Goal: Task Accomplishment & Management: Complete application form

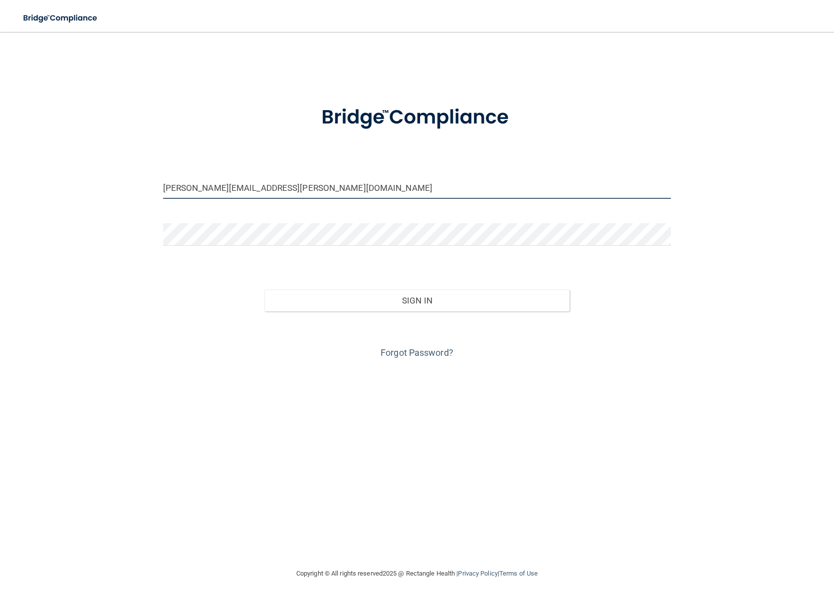
type input "[PERSON_NAME][EMAIL_ADDRESS][PERSON_NAME][DOMAIN_NAME]"
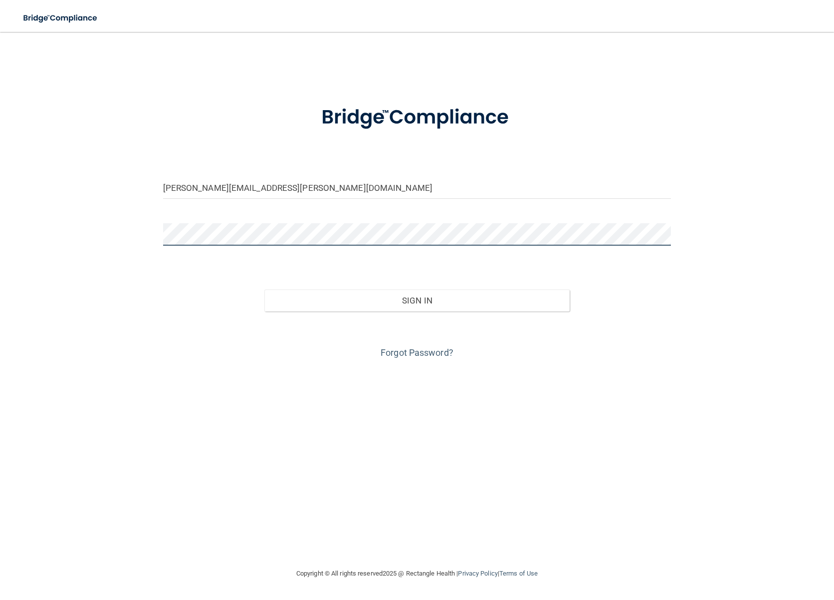
click at [417, 300] on button "Sign In" at bounding box center [416, 301] width 305 height 22
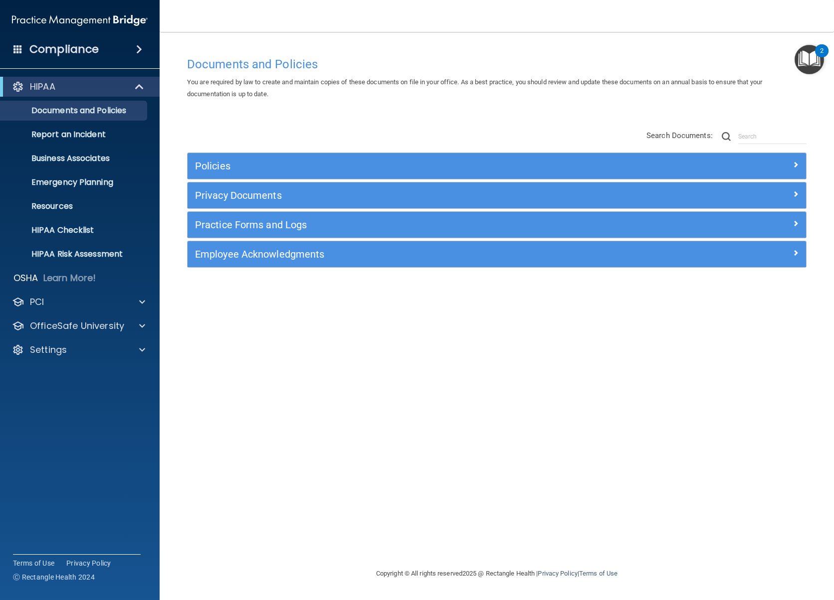
click at [70, 48] on h4 "Compliance" at bounding box center [63, 49] width 69 height 14
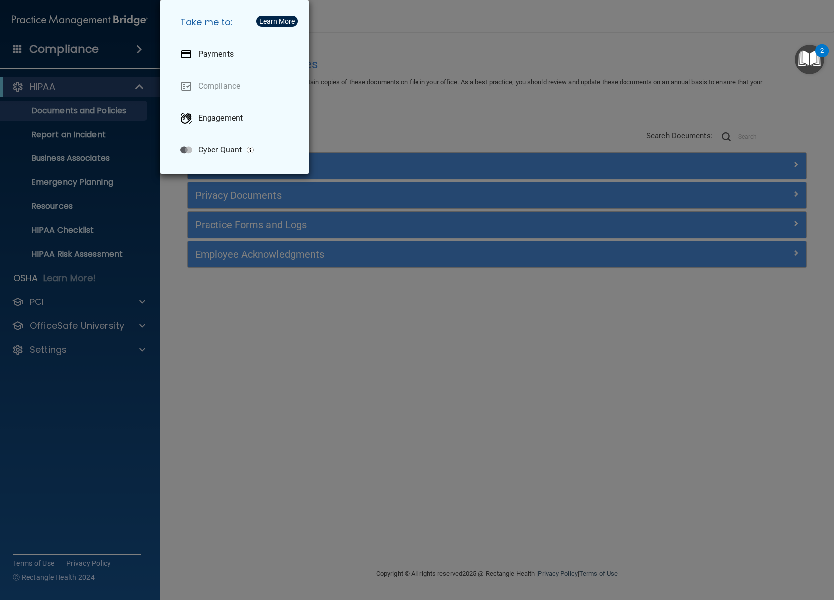
click at [57, 118] on div "Take me to: Payments Compliance Engagement Cyber Quant" at bounding box center [417, 300] width 834 height 600
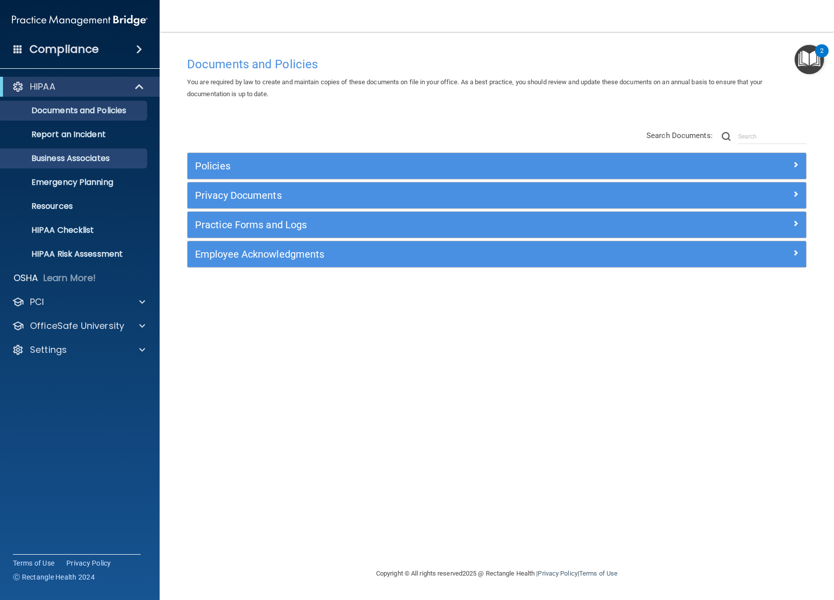
click at [61, 160] on p "Business Associates" at bounding box center [74, 159] width 136 height 10
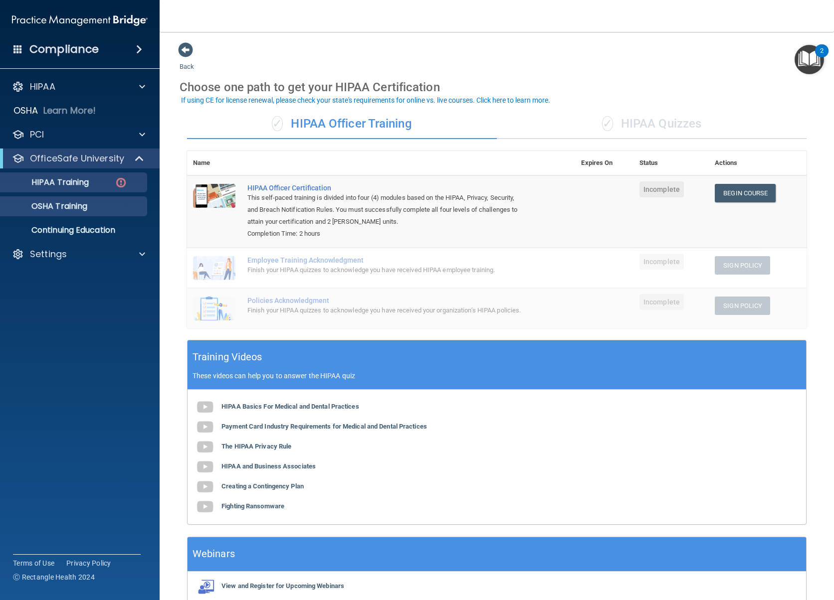
click at [92, 207] on div "OSHA Training" at bounding box center [74, 206] width 136 height 10
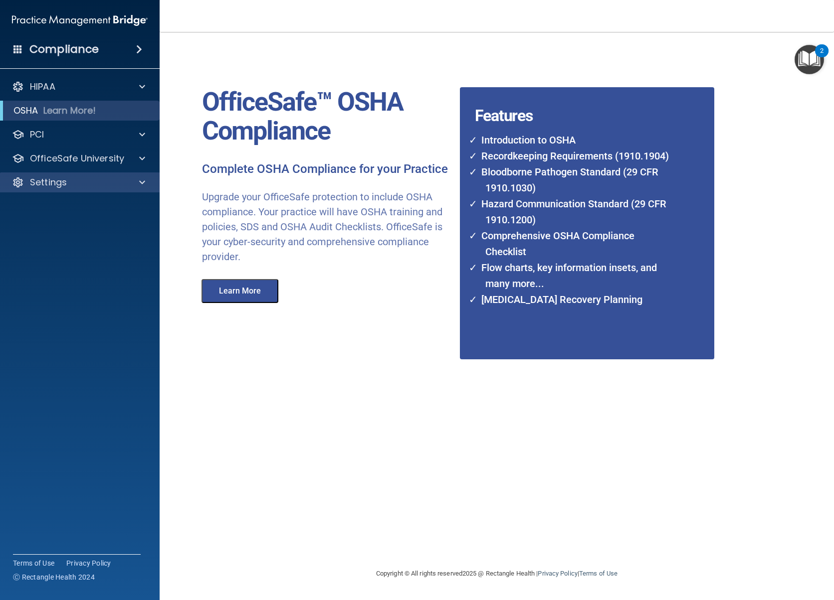
click at [52, 185] on p "Settings" at bounding box center [48, 183] width 37 height 12
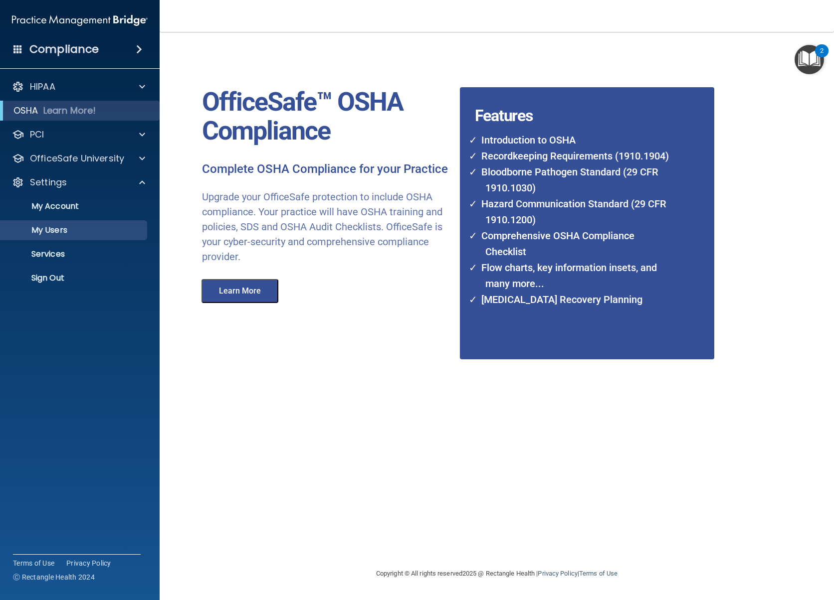
click at [54, 228] on p "My Users" at bounding box center [74, 230] width 136 height 10
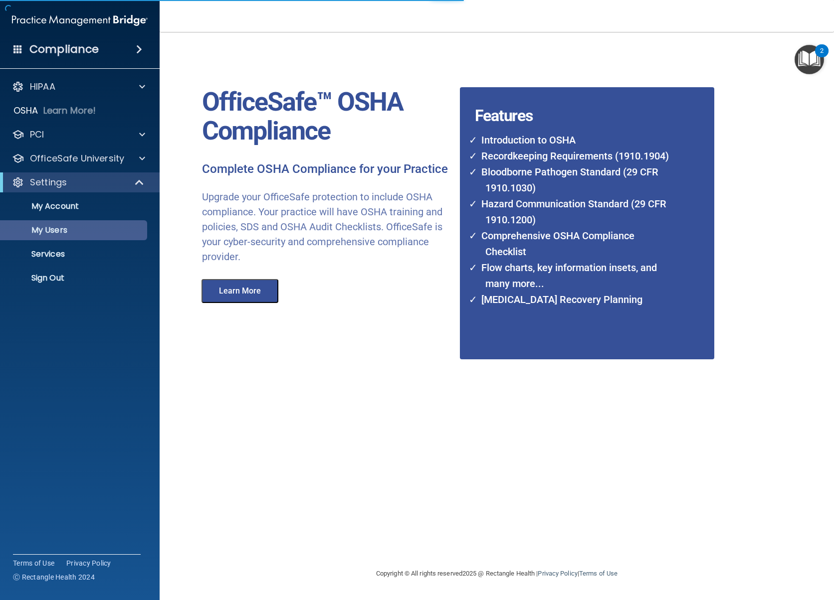
select select "20"
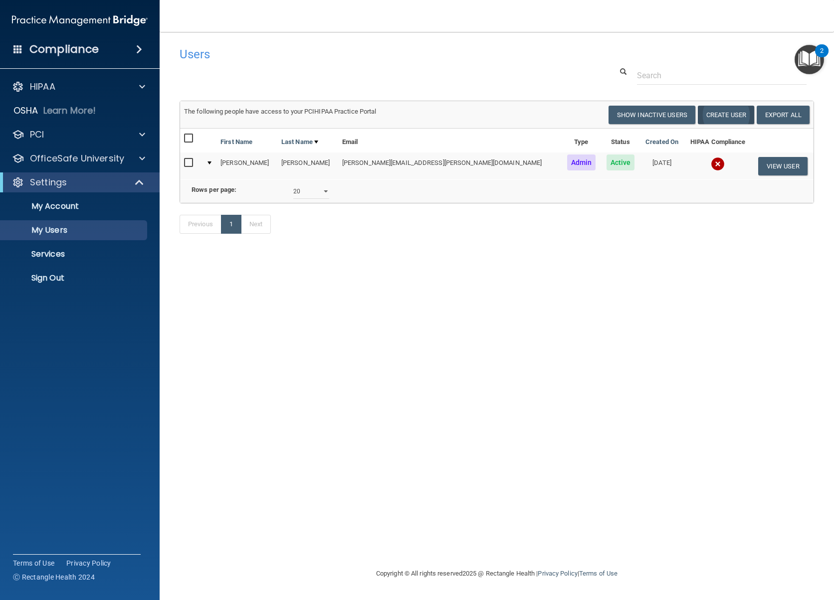
click at [720, 112] on button "Create User" at bounding box center [726, 115] width 56 height 18
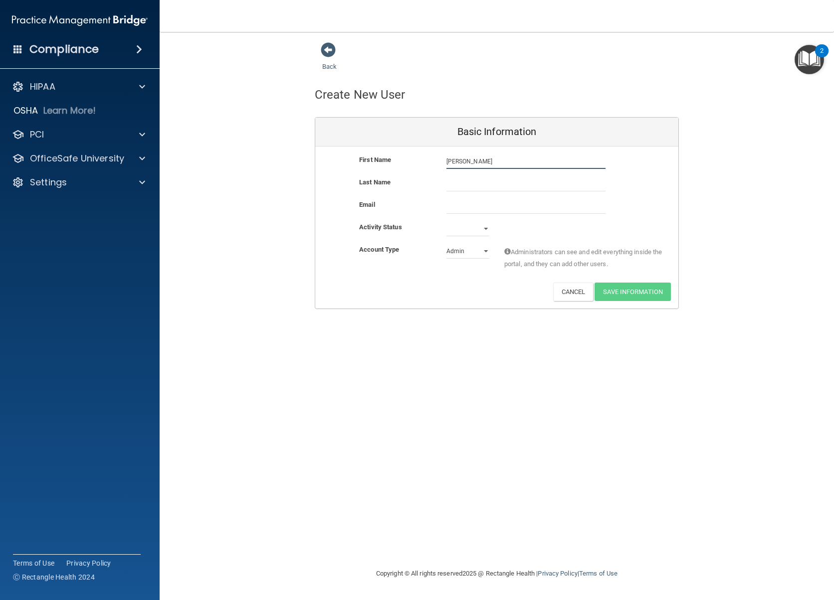
type input "[PERSON_NAME]"
type input "Winchester"
paste input "[EMAIL_ADDRESS][DOMAIN_NAME]"
type input "[EMAIL_ADDRESS][DOMAIN_NAME]"
select select "active"
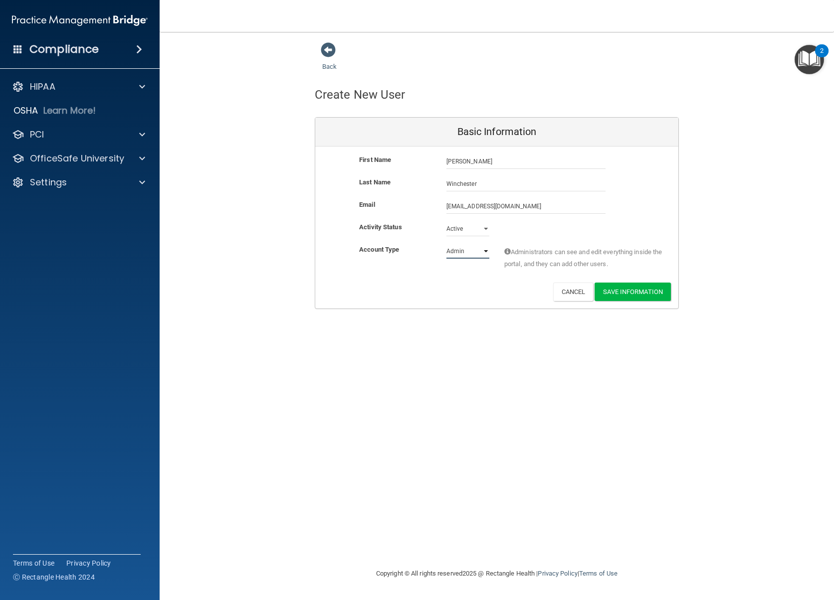
select select "practice_member"
click at [616, 286] on button "Save Information" at bounding box center [632, 292] width 76 height 18
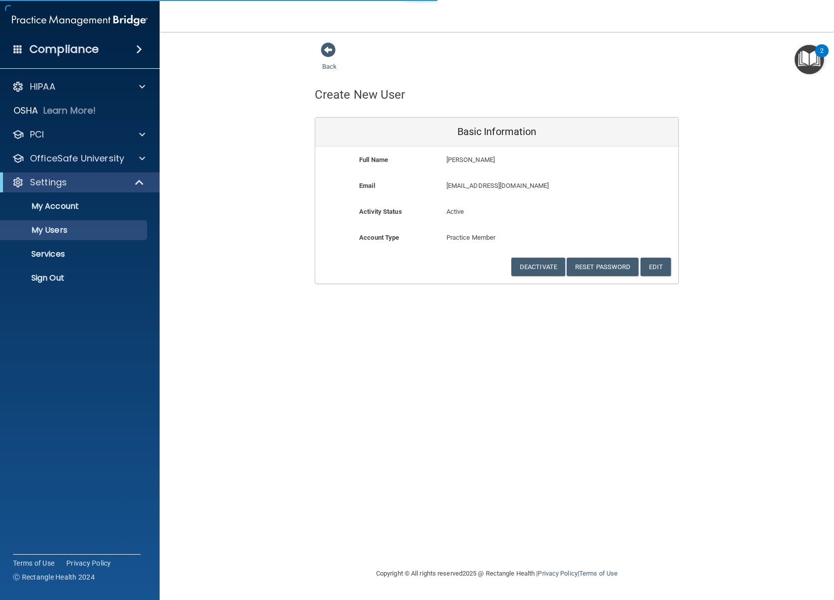
select select "20"
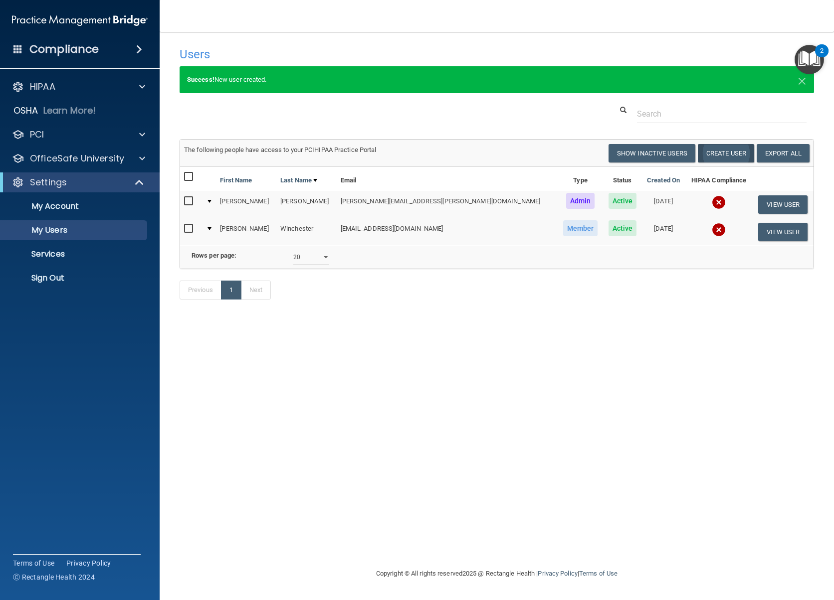
click at [726, 153] on button "Create User" at bounding box center [726, 153] width 56 height 18
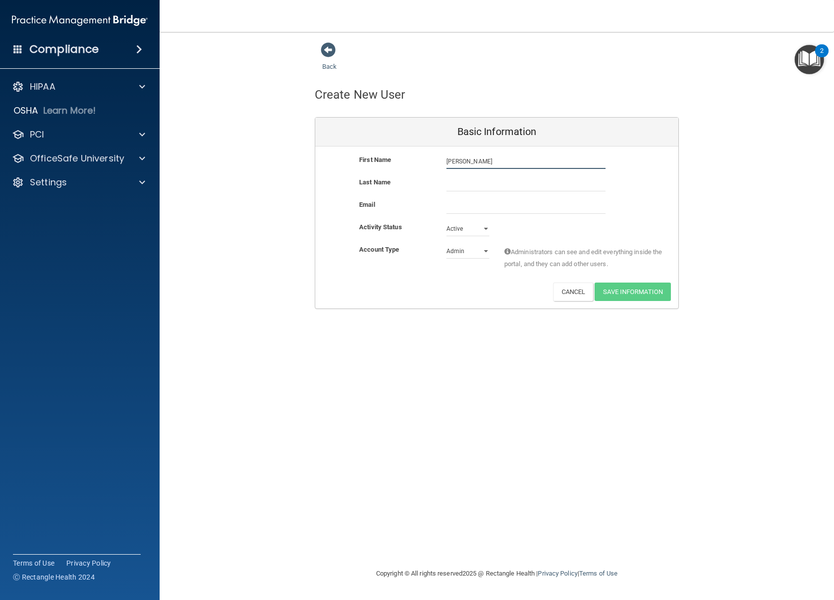
type input "[PERSON_NAME]"
paste input "[EMAIL_ADDRESS][DOMAIN_NAME]"
type input "[EMAIL_ADDRESS][DOMAIN_NAME]"
select select "practice_member"
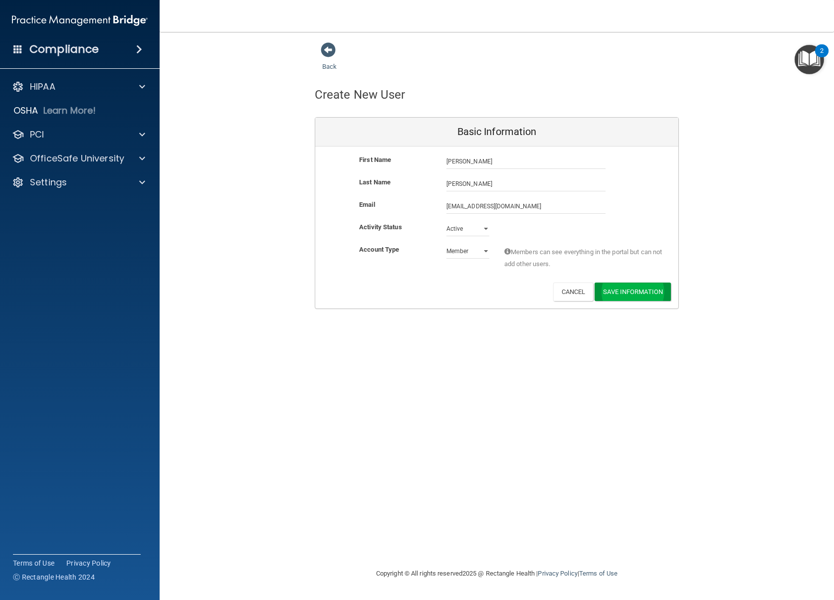
click at [622, 285] on button "Save Information" at bounding box center [632, 292] width 76 height 18
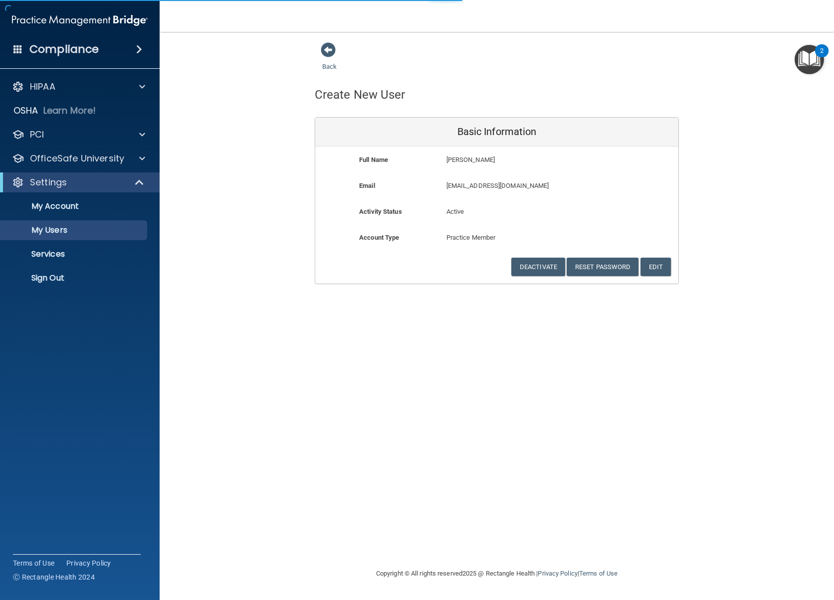
select select "20"
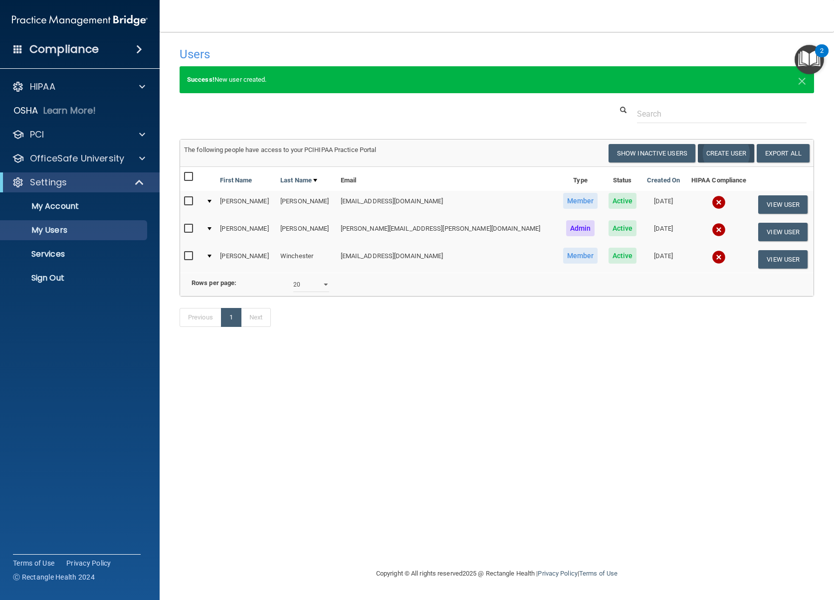
click at [712, 151] on button "Create User" at bounding box center [726, 153] width 56 height 18
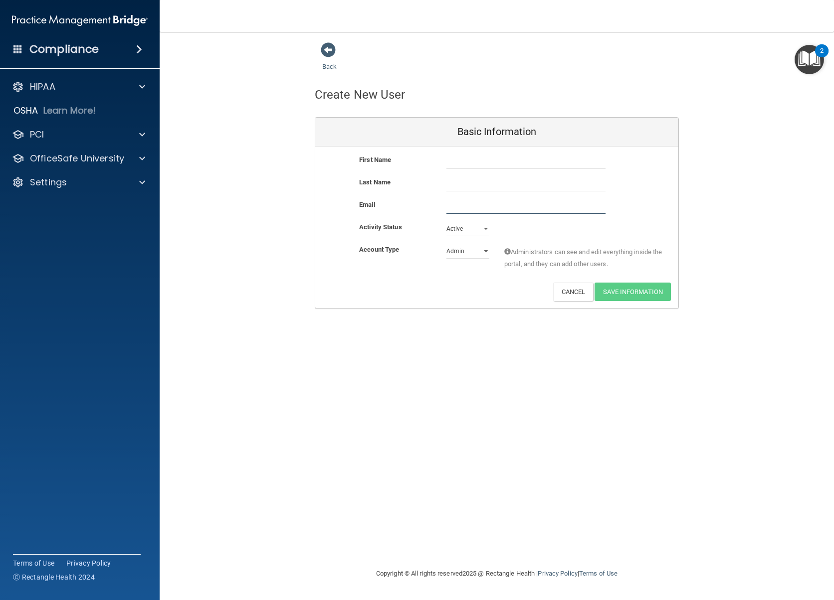
paste input "christinamartin31292@gmail.com"
type input "christinamartin31292@gmail.com"
type input "Christina"
type input "Martin"
click at [454, 274] on div "Account Type Practice Admin Admin Member Financial Institution Business Associa…" at bounding box center [496, 263] width 363 height 39
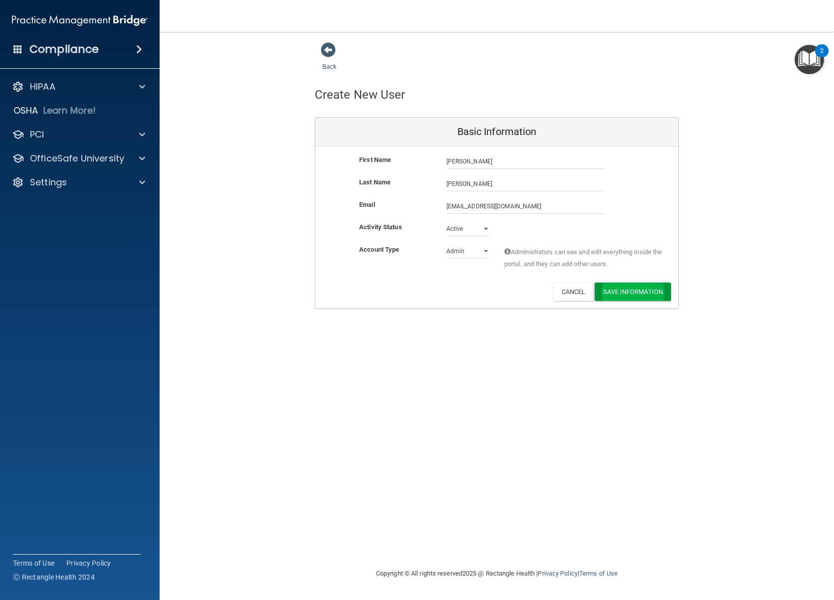
click at [623, 288] on button "Save Information" at bounding box center [632, 292] width 76 height 18
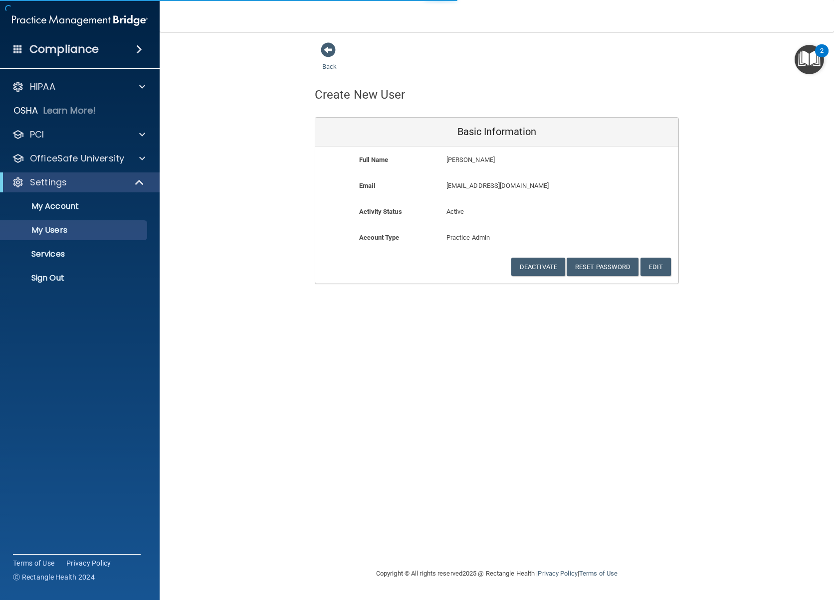
select select "20"
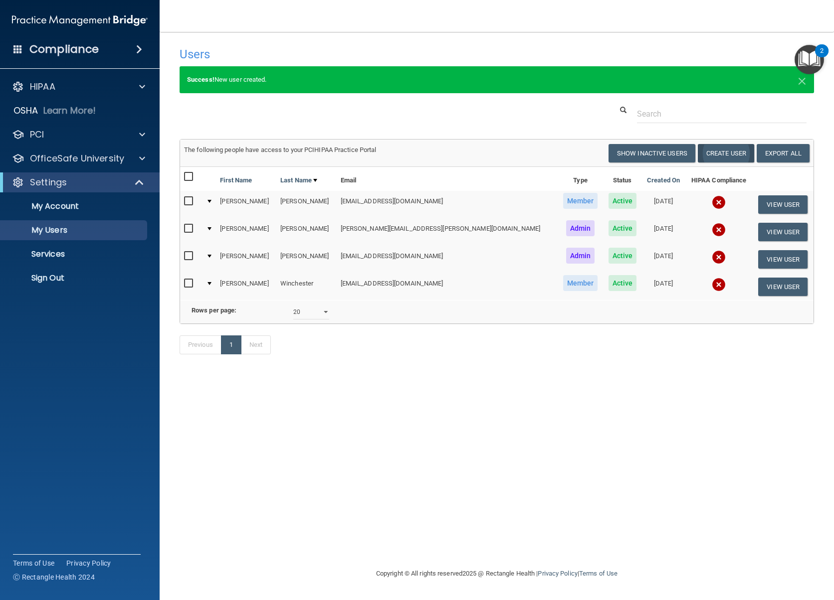
click at [714, 153] on button "Create User" at bounding box center [726, 153] width 56 height 18
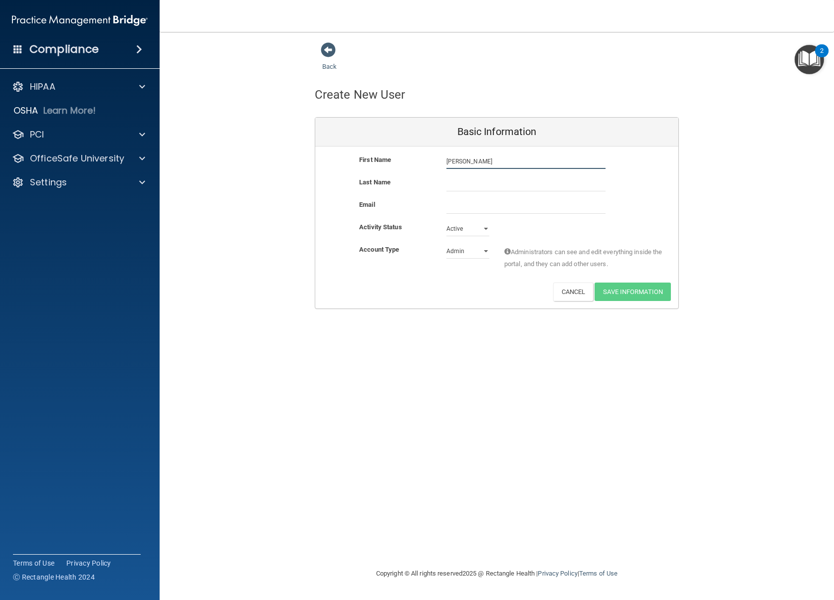
type input "Paula"
type input "Housden"
type input "Housden Work Anniversary"
type input "paulam1111@icloud.com"
click at [536, 184] on input "Housden Work Anniversary" at bounding box center [525, 184] width 159 height 15
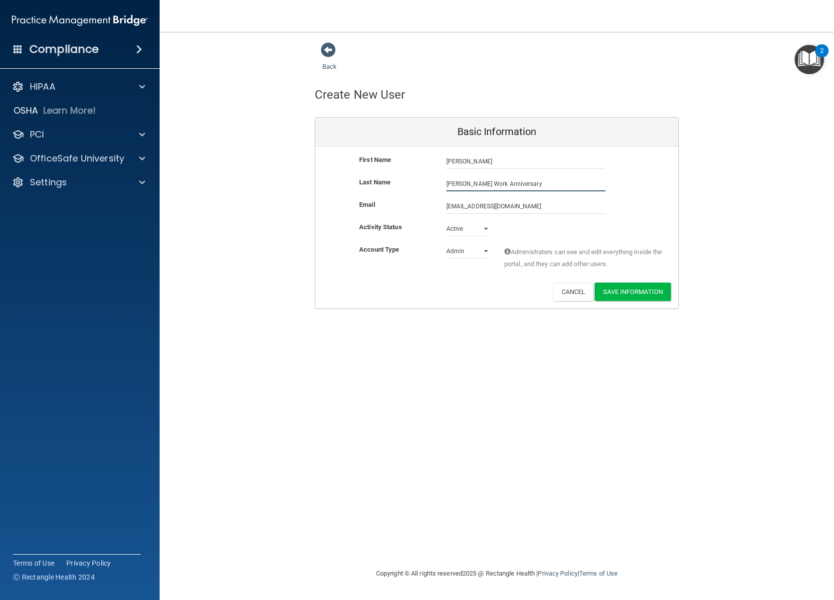
drag, startPoint x: 536, startPoint y: 184, endPoint x: 473, endPoint y: 183, distance: 62.8
click at [473, 183] on input "Housden Work Anniversary" at bounding box center [525, 184] width 159 height 15
type input "Housden"
click at [512, 330] on div "Back Create New User Basic Information First Name Paula Housden Paula Last Name…" at bounding box center [497, 300] width 634 height 516
select select "practice_member"
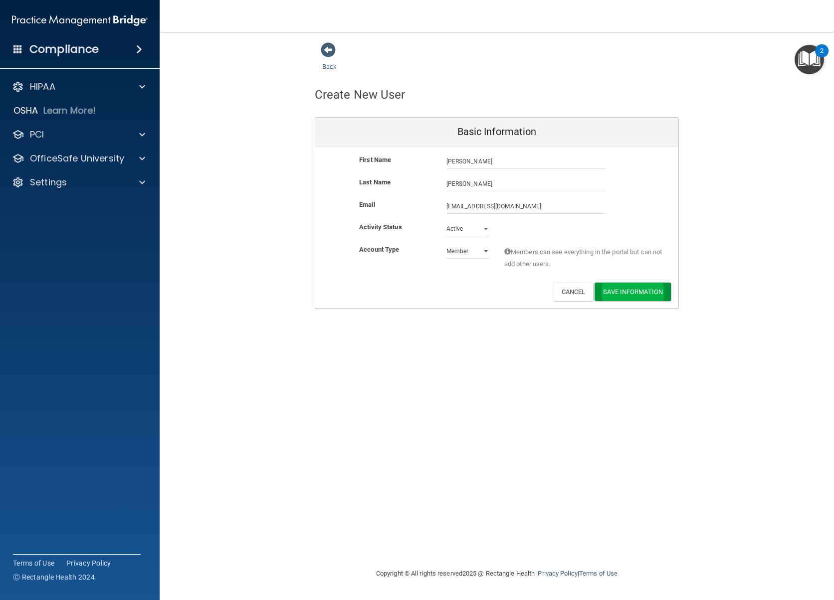
click at [644, 289] on button "Save Information" at bounding box center [632, 292] width 76 height 18
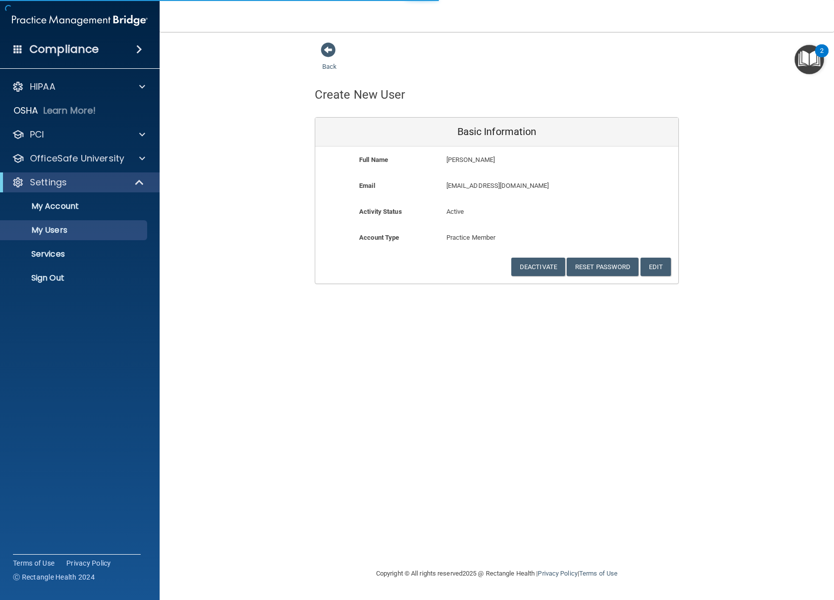
select select "20"
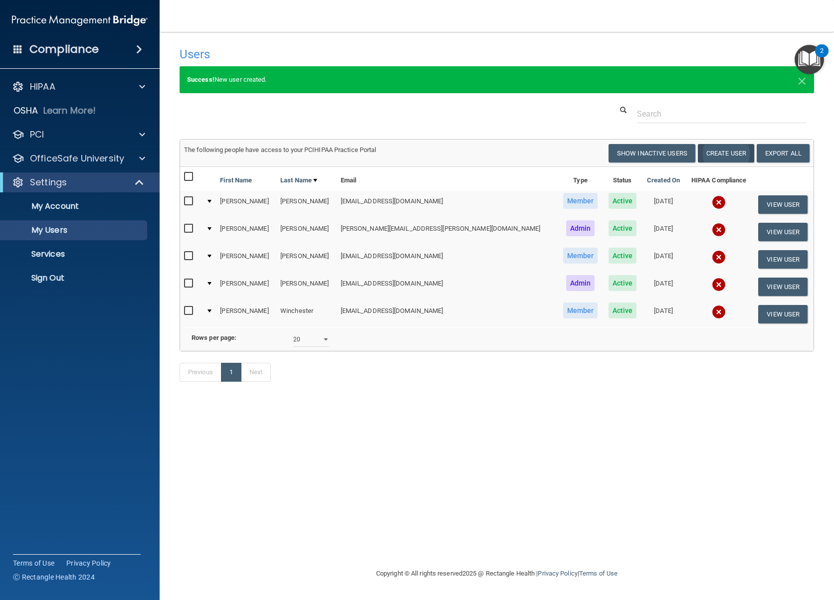
click at [718, 152] on button "Create User" at bounding box center [726, 153] width 56 height 18
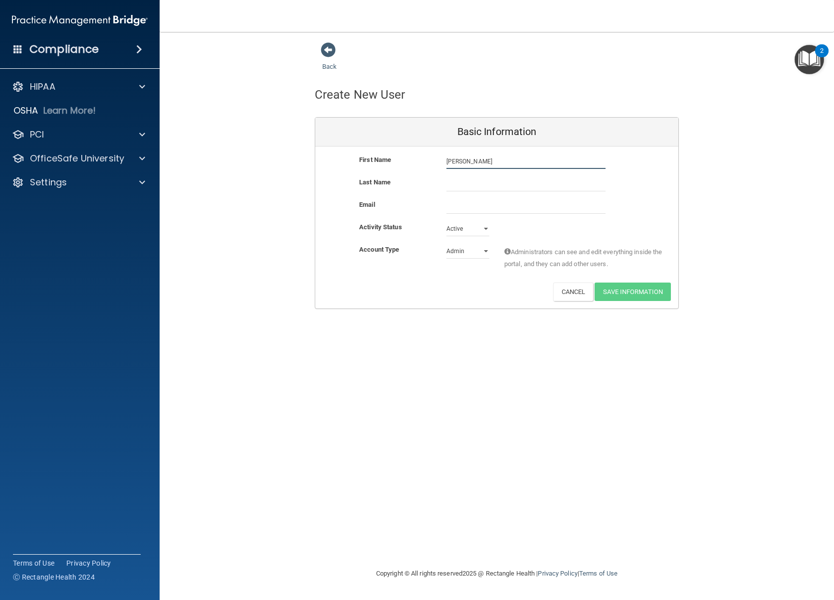
type input "Kendall"
type input "Baker"
click at [597, 205] on input "email" at bounding box center [525, 206] width 159 height 15
click at [520, 205] on input "email" at bounding box center [525, 206] width 159 height 15
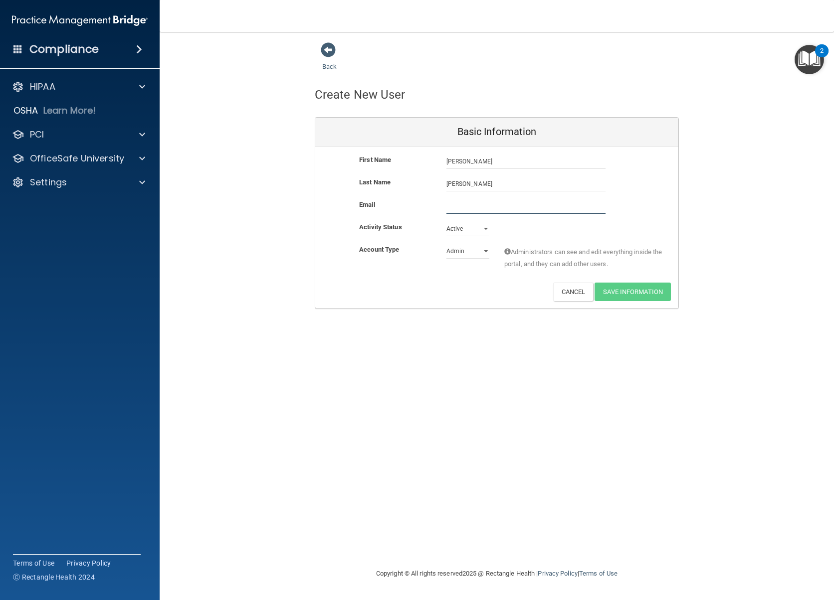
paste input "kendallbaker103@gmail.com"
type input "kendallbaker103@gmail.com"
select select "practice_member"
click at [620, 286] on button "Save Information" at bounding box center [632, 292] width 76 height 18
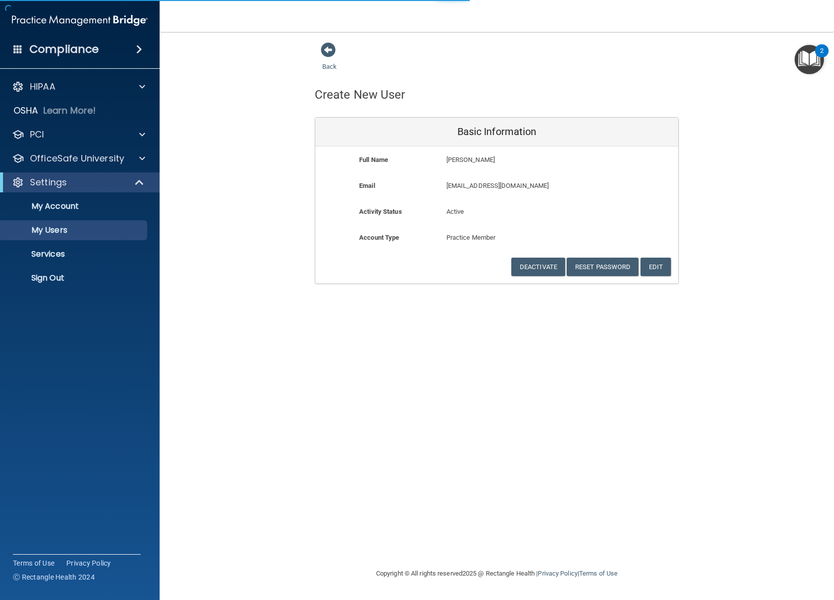
select select "20"
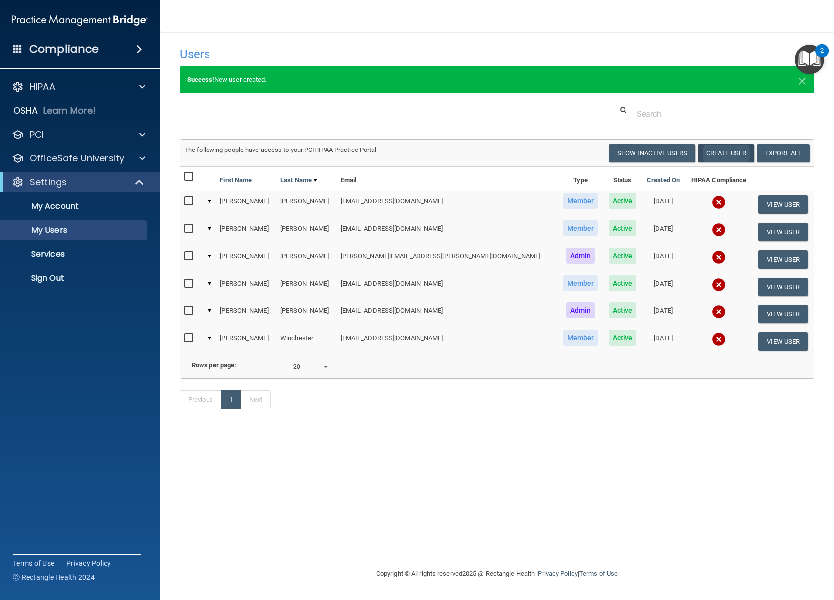
click at [716, 153] on button "Create User" at bounding box center [726, 153] width 56 height 18
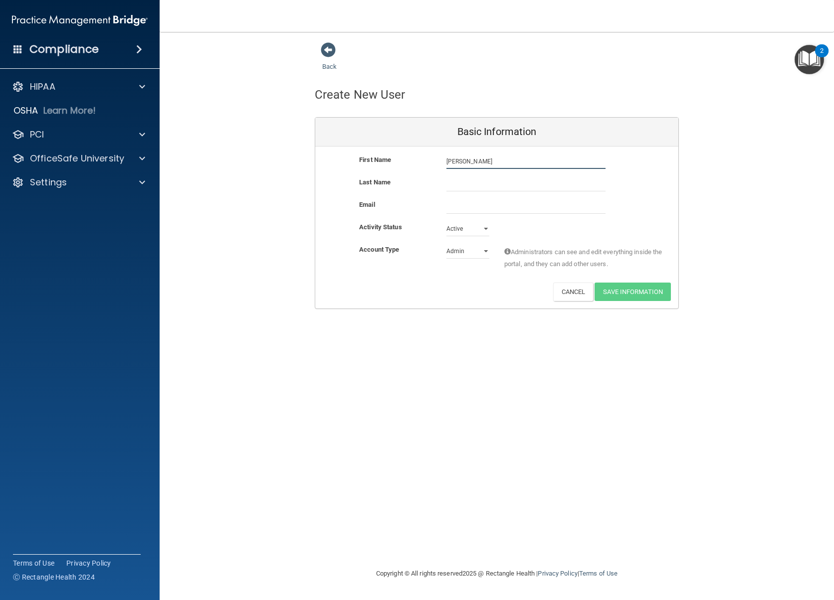
type input "Amy"
type input "Engel"
click at [485, 204] on input "amy.engel@me.com" at bounding box center [525, 206] width 159 height 15
type input "amy.engel@icloud.com"
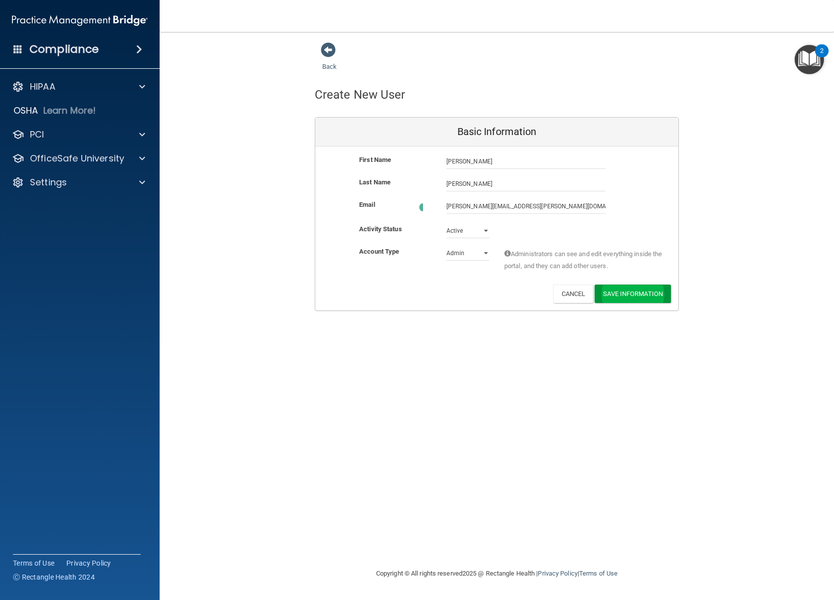
click at [629, 285] on button "Save Information" at bounding box center [632, 294] width 76 height 18
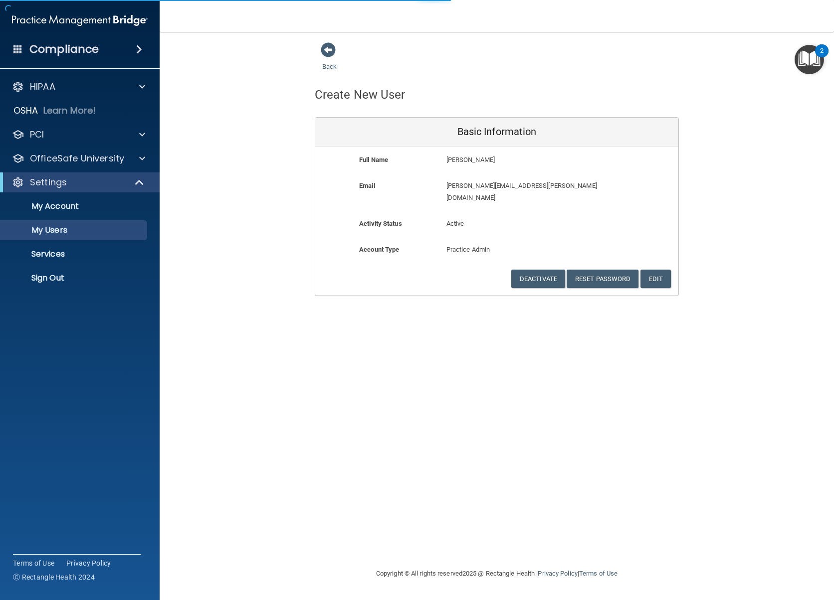
select select "20"
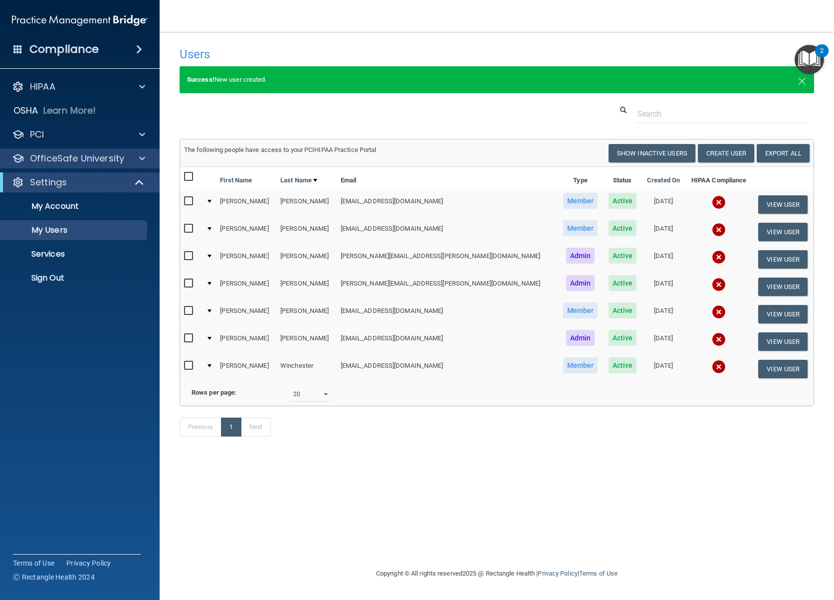
click at [67, 159] on p "OfficeSafe University" at bounding box center [77, 159] width 94 height 12
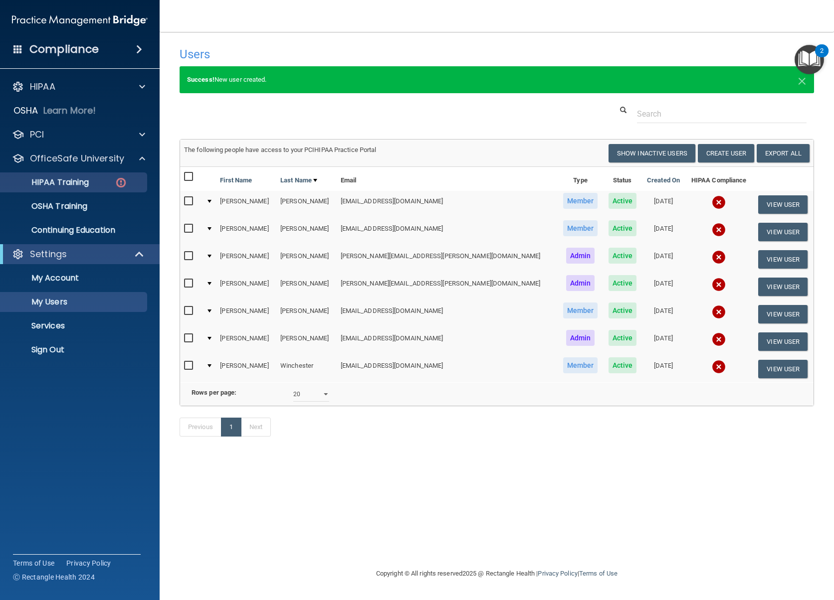
click at [120, 184] on img at bounding box center [121, 183] width 12 height 12
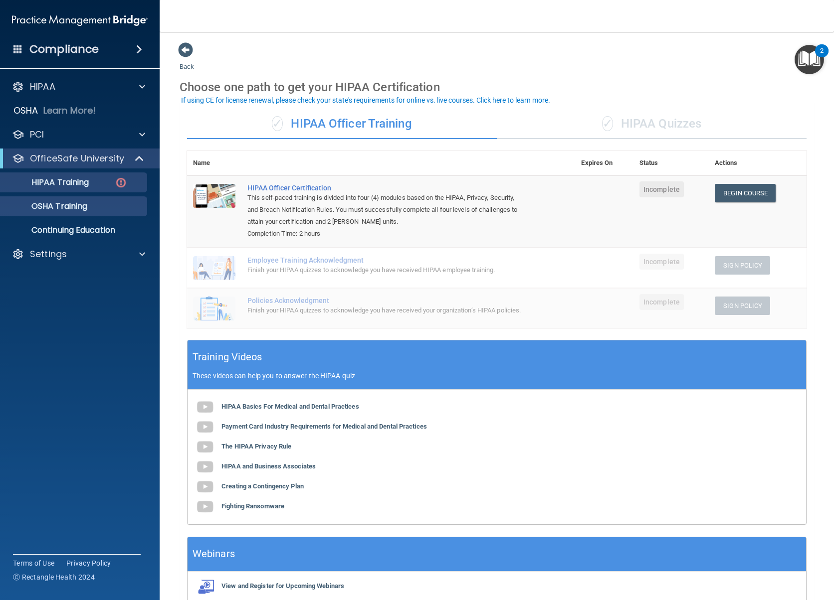
click at [59, 215] on link "OSHA Training" at bounding box center [68, 206] width 157 height 20
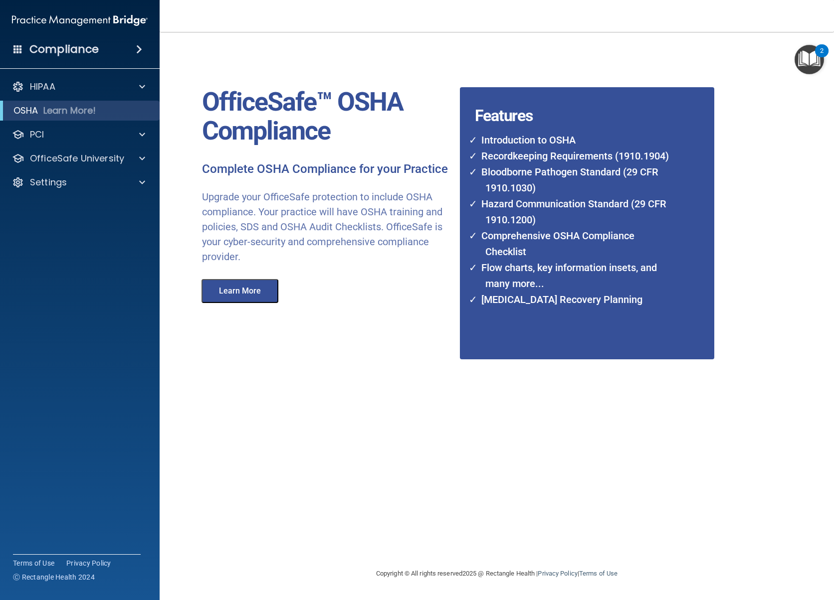
click at [239, 292] on button "Learn More" at bounding box center [239, 291] width 77 height 24
click at [114, 139] on div "PCI" at bounding box center [66, 135] width 124 height 12
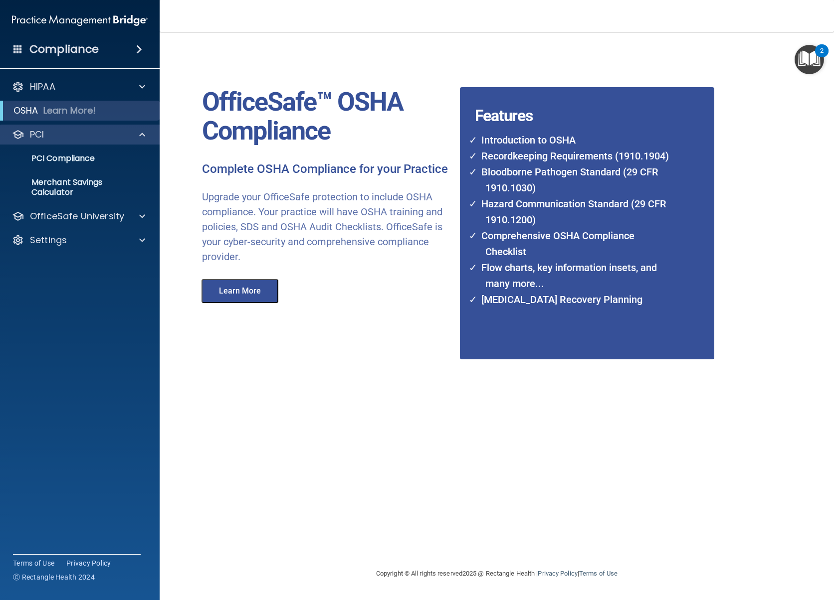
click at [139, 135] on div at bounding box center [140, 135] width 25 height 12
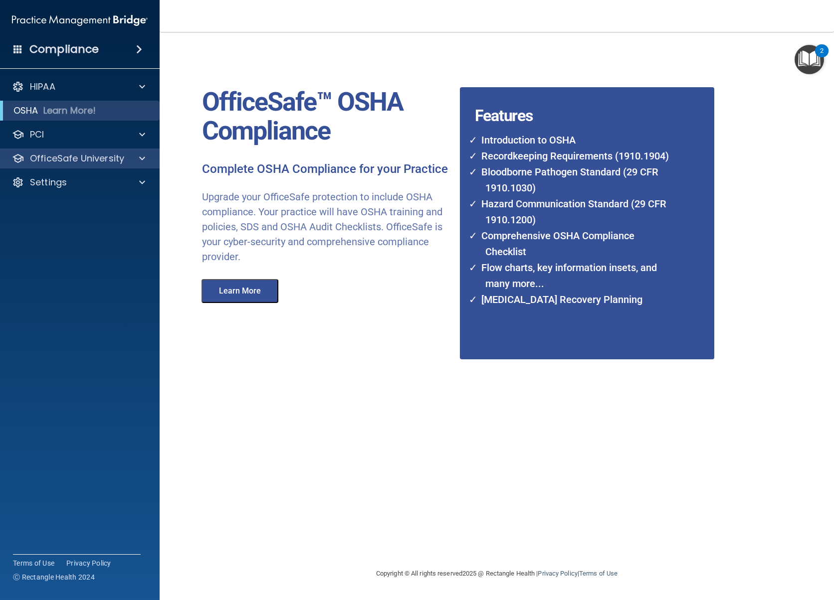
click at [122, 157] on p "OfficeSafe University" at bounding box center [77, 159] width 94 height 12
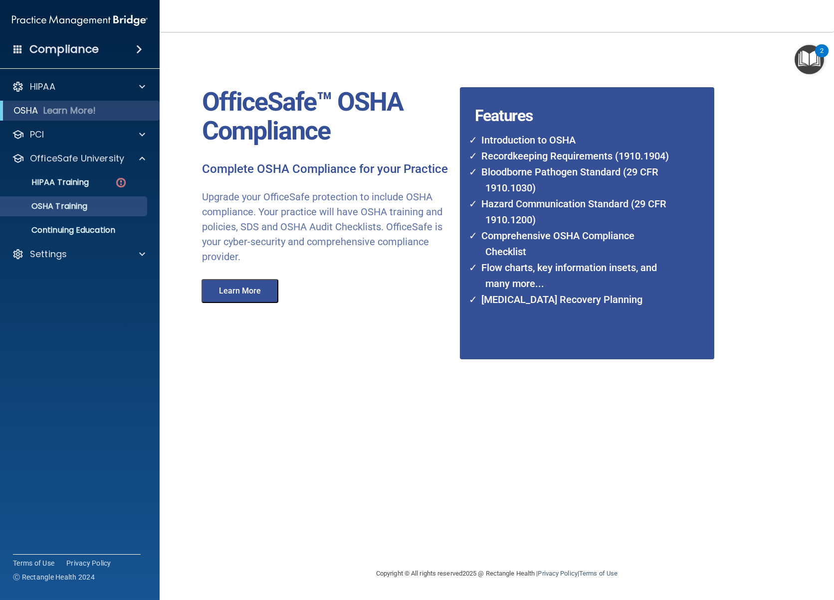
click at [68, 207] on p "OSHA Training" at bounding box center [46, 206] width 81 height 10
click at [52, 206] on p "OSHA Training" at bounding box center [46, 206] width 81 height 10
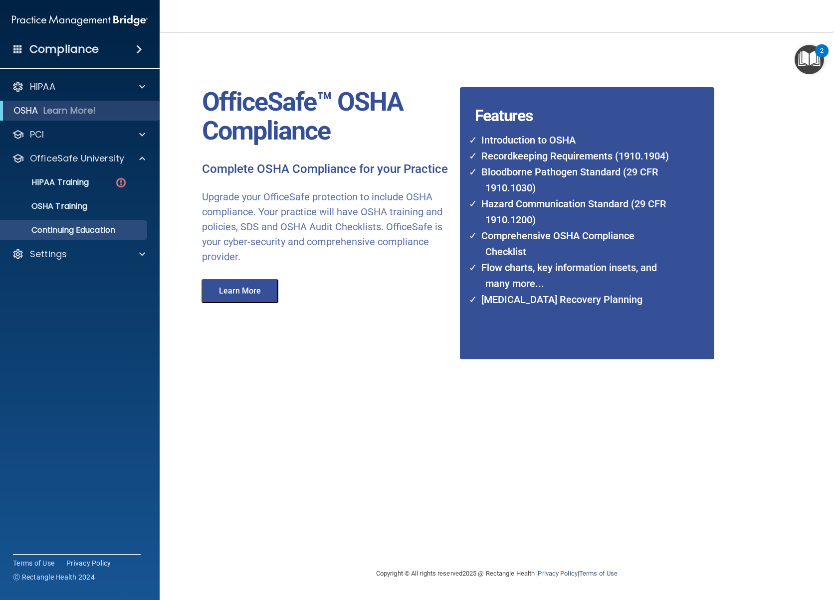
click at [54, 231] on p "Continuing Education" at bounding box center [74, 230] width 136 height 10
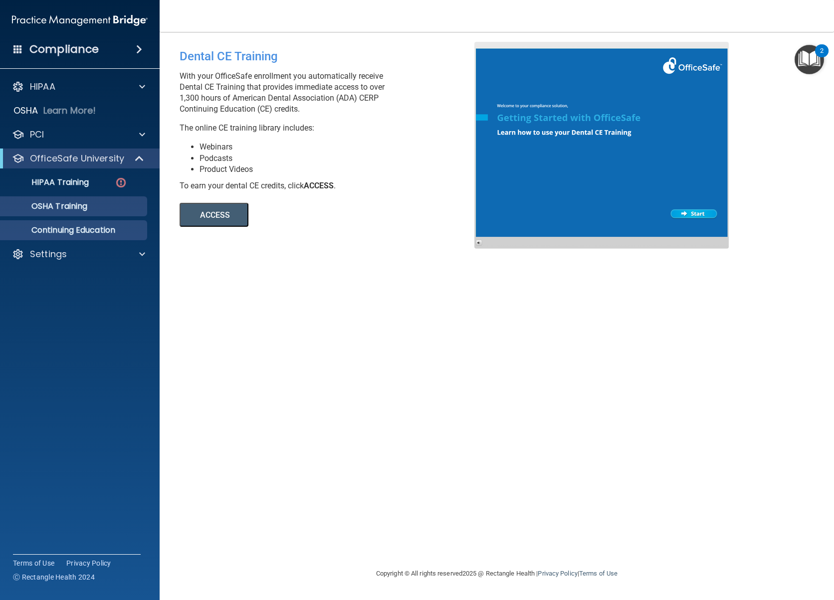
click at [64, 207] on p "OSHA Training" at bounding box center [46, 206] width 81 height 10
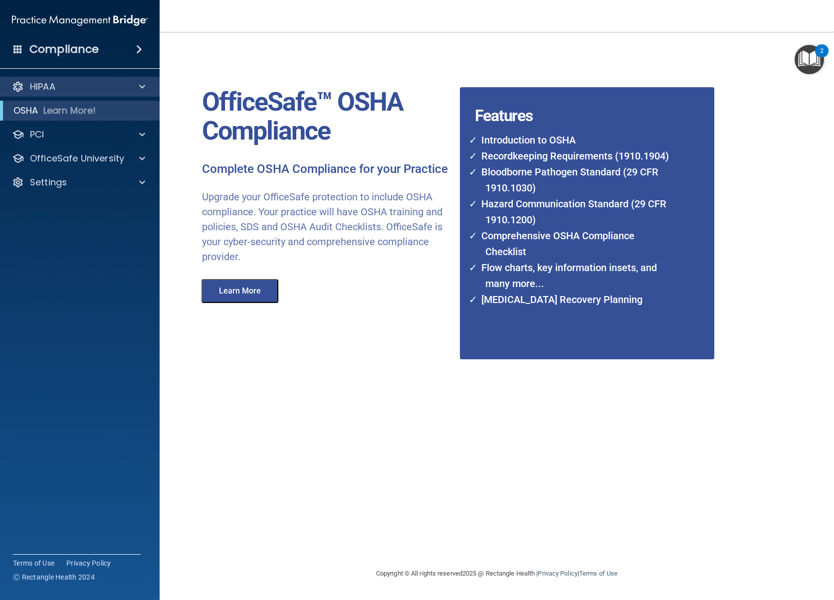
click at [141, 87] on span at bounding box center [142, 87] width 6 height 12
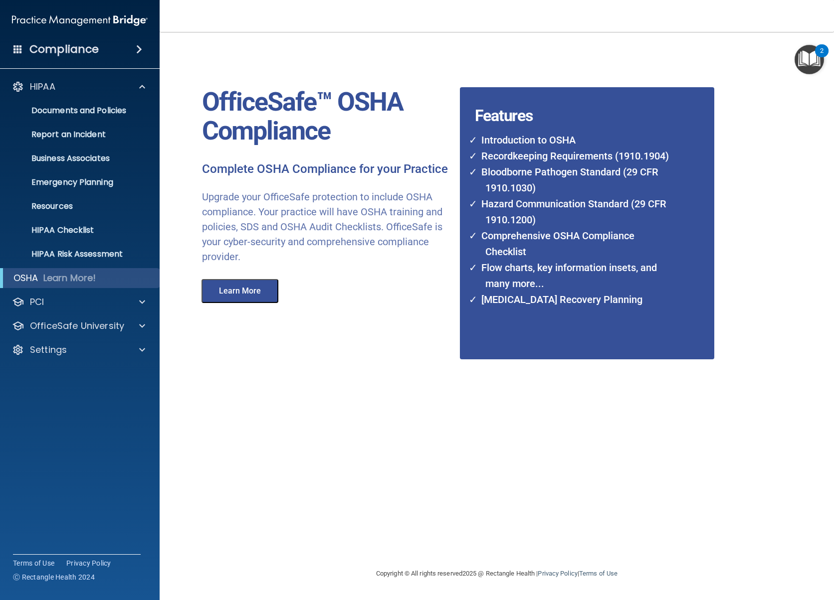
click at [19, 50] on span at bounding box center [17, 48] width 9 height 9
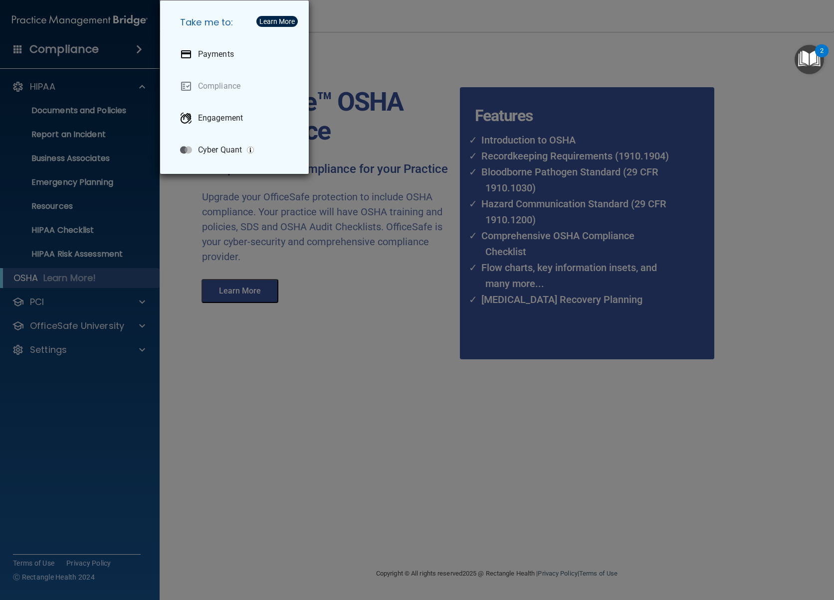
click at [229, 85] on link "Compliance" at bounding box center [236, 86] width 129 height 28
click at [133, 50] on div "Take me to: Payments Compliance Engagement Cyber Quant" at bounding box center [417, 300] width 834 height 600
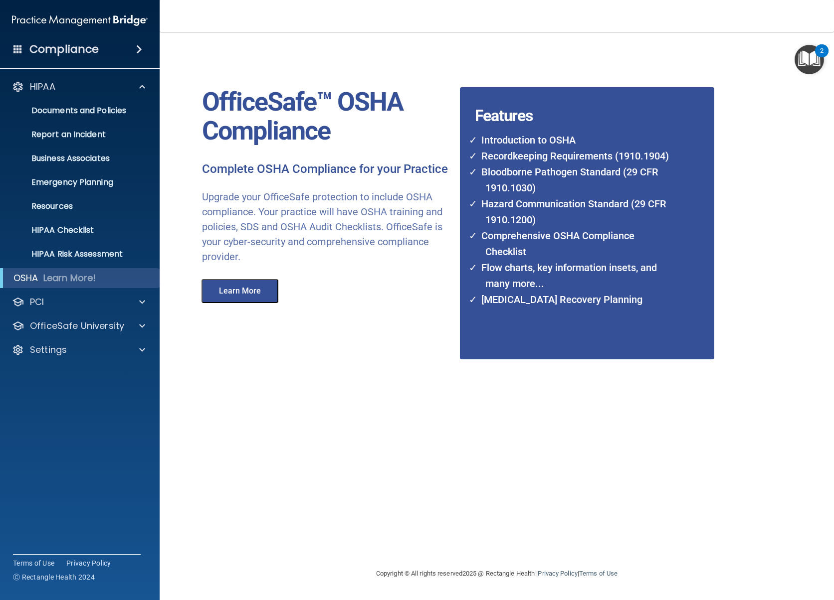
click at [138, 52] on span at bounding box center [139, 49] width 6 height 12
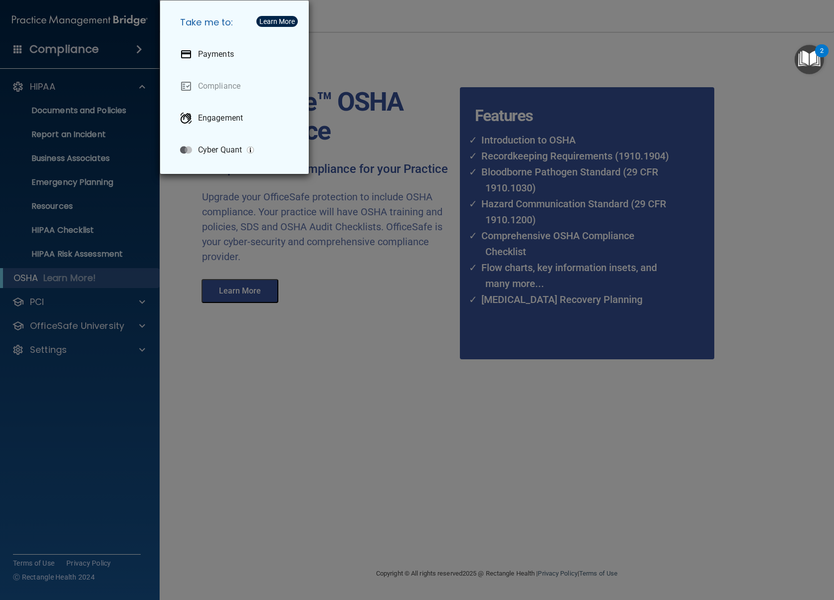
click at [138, 52] on div "Take me to: Payments Compliance Engagement Cyber Quant" at bounding box center [417, 300] width 834 height 600
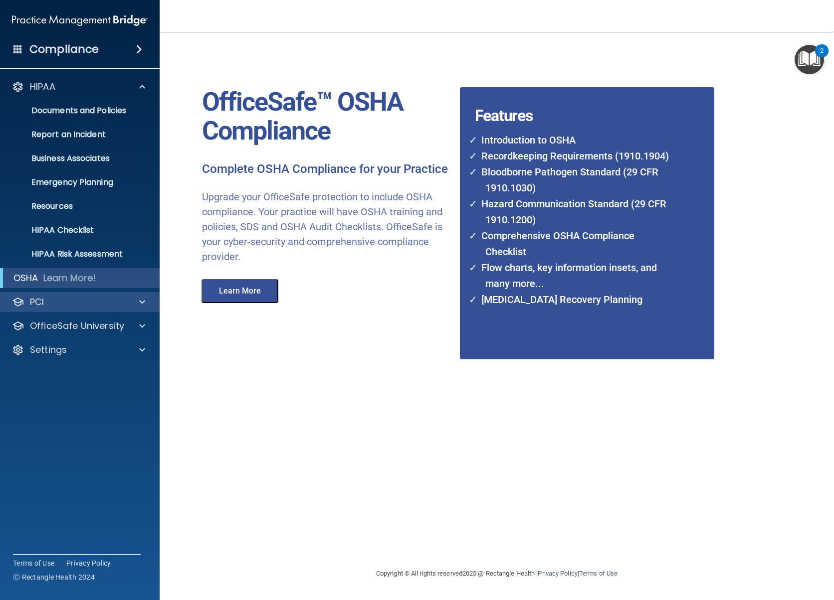
click at [142, 303] on span at bounding box center [142, 302] width 6 height 12
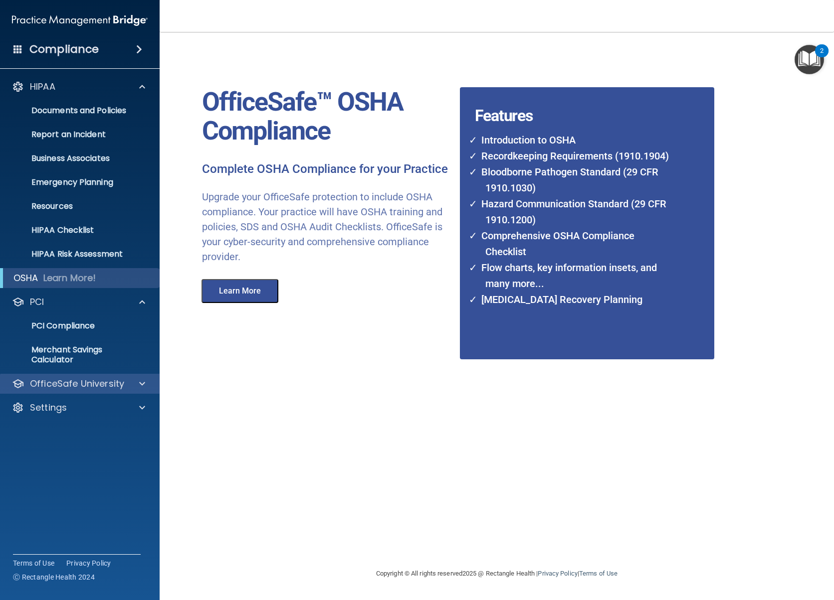
click at [141, 385] on span at bounding box center [142, 384] width 6 height 12
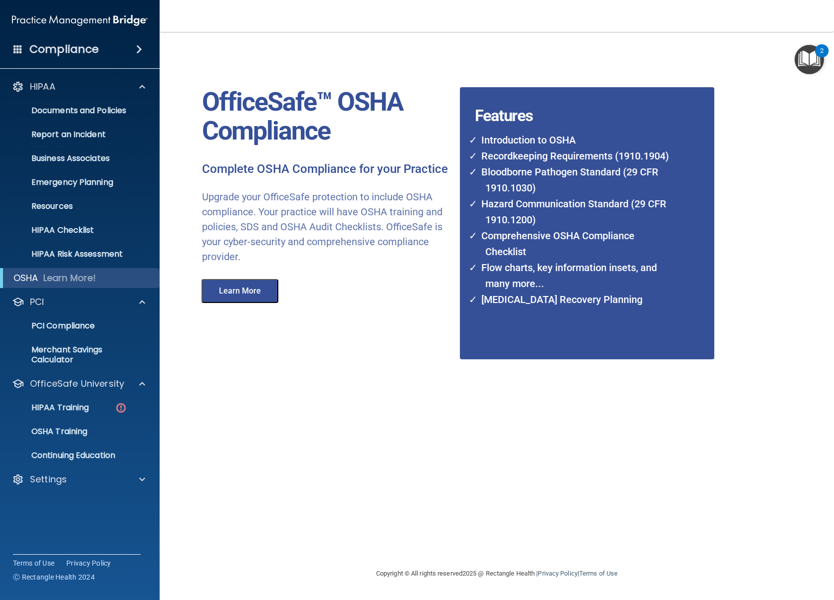
click at [57, 48] on h4 "Compliance" at bounding box center [63, 49] width 69 height 14
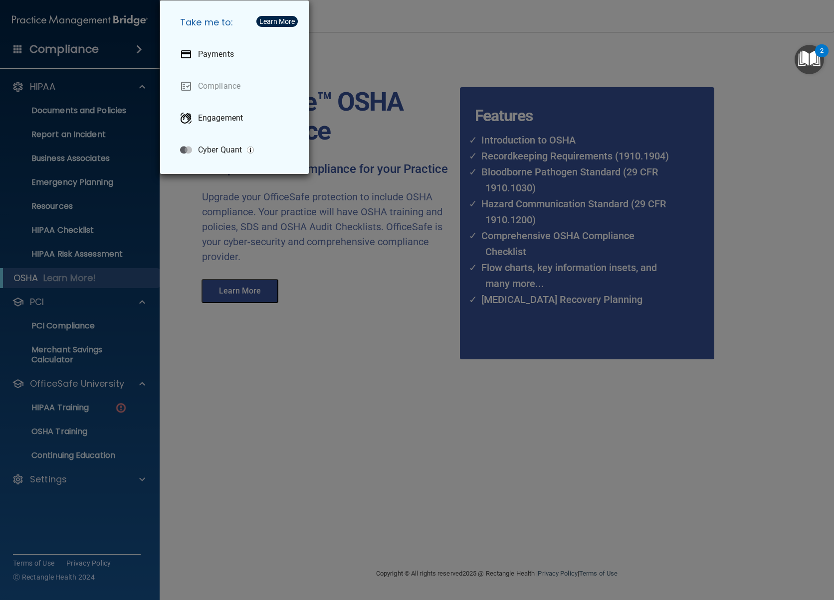
click at [212, 86] on link "Compliance" at bounding box center [236, 86] width 129 height 28
click at [241, 328] on div "Take me to: Payments Compliance Engagement Cyber Quant" at bounding box center [417, 300] width 834 height 600
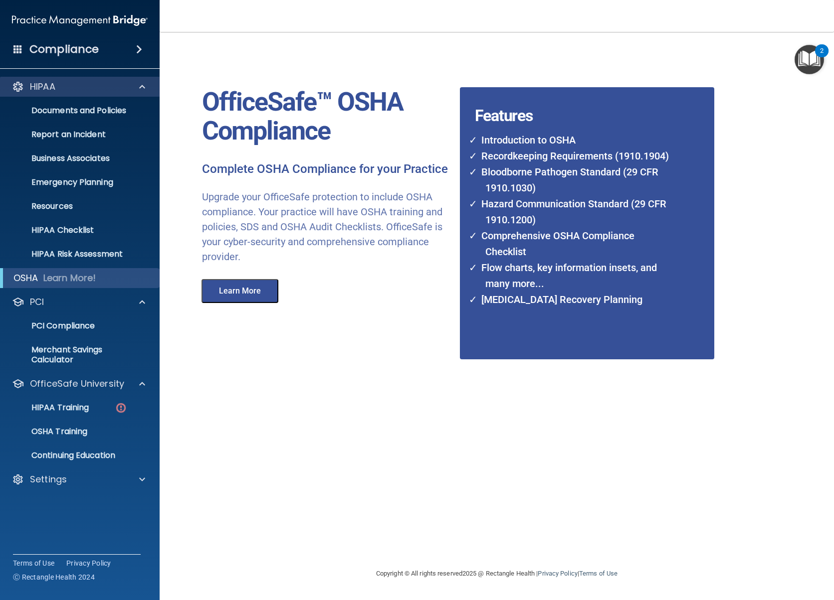
click at [50, 90] on p "HIPAA" at bounding box center [42, 87] width 25 height 12
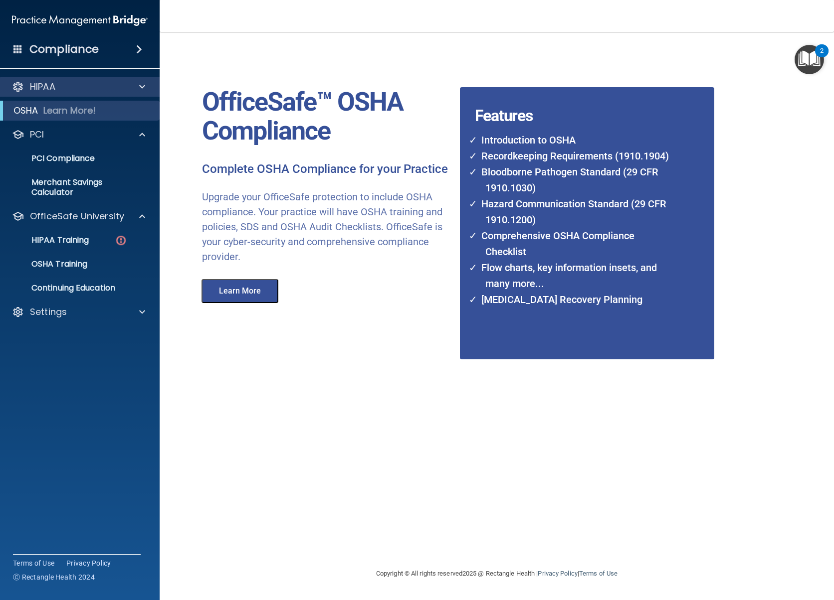
click at [39, 85] on p "HIPAA" at bounding box center [42, 87] width 25 height 12
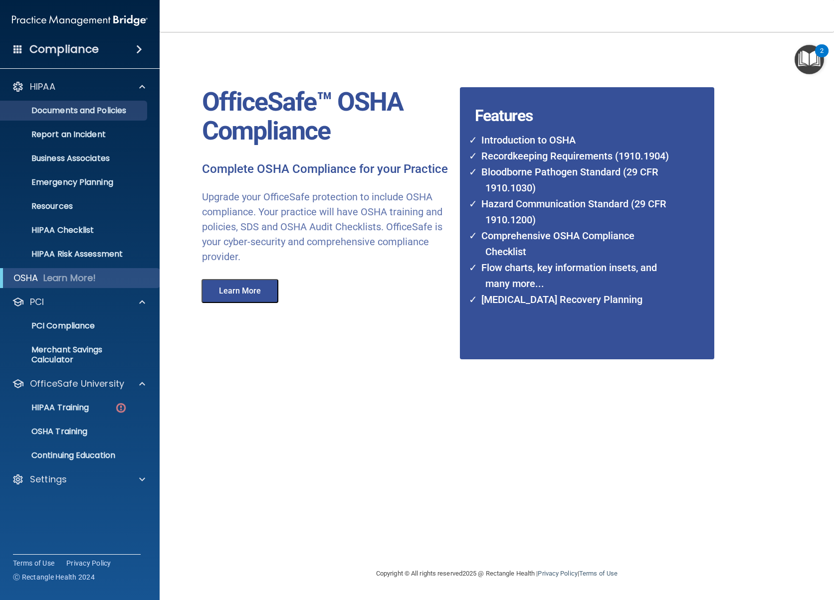
click at [56, 108] on p "Documents and Policies" at bounding box center [74, 111] width 136 height 10
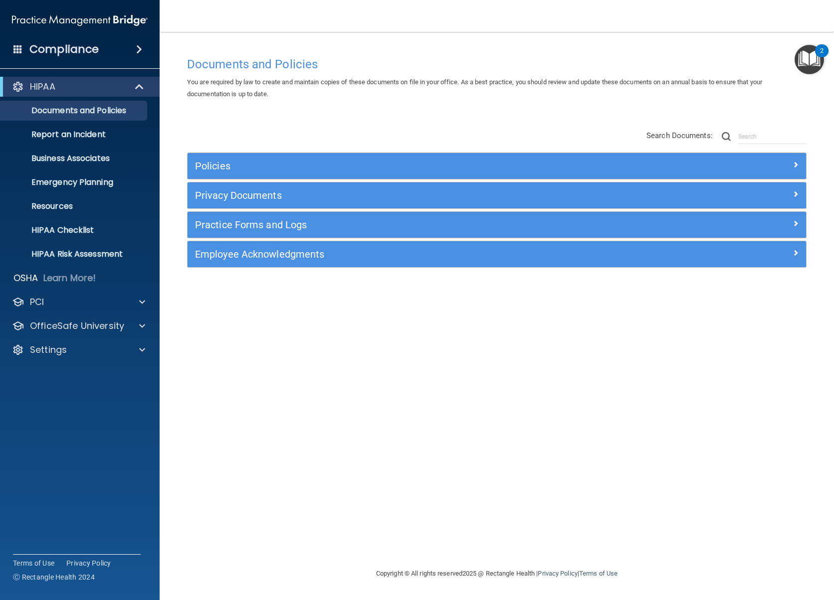
click at [808, 62] on img "Open Resource Center, 2 new notifications" at bounding box center [808, 59] width 29 height 29
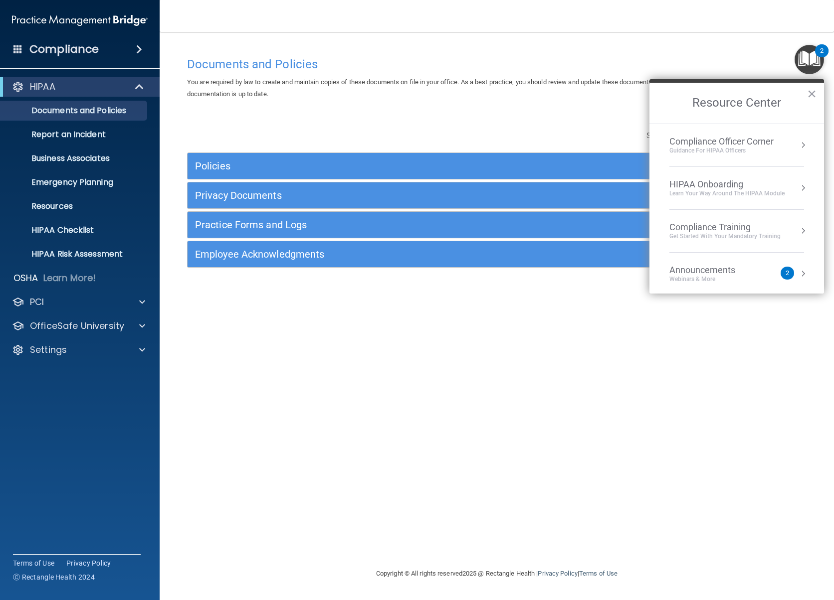
click at [349, 343] on div "Documents and Policies You are required by law to create and maintain copies of…" at bounding box center [497, 310] width 634 height 516
click at [113, 345] on div "Settings" at bounding box center [66, 350] width 124 height 12
click at [60, 376] on p "My Account" at bounding box center [74, 374] width 136 height 10
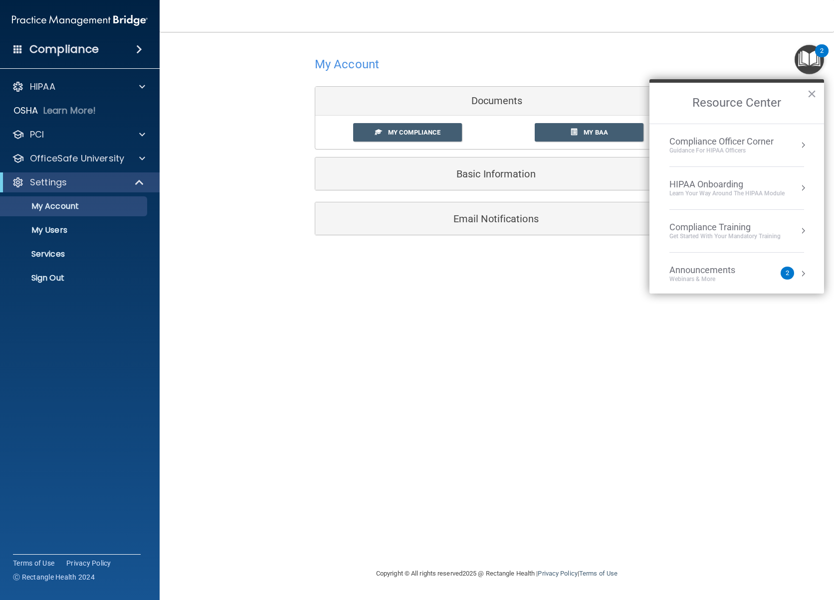
click at [485, 175] on h5 "Basic Information" at bounding box center [482, 174] width 318 height 11
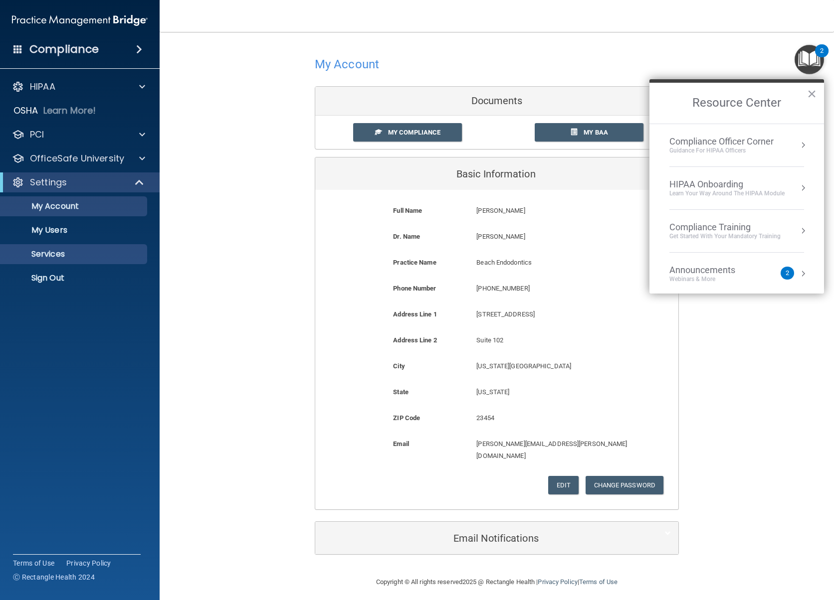
click at [61, 257] on p "Services" at bounding box center [74, 254] width 136 height 10
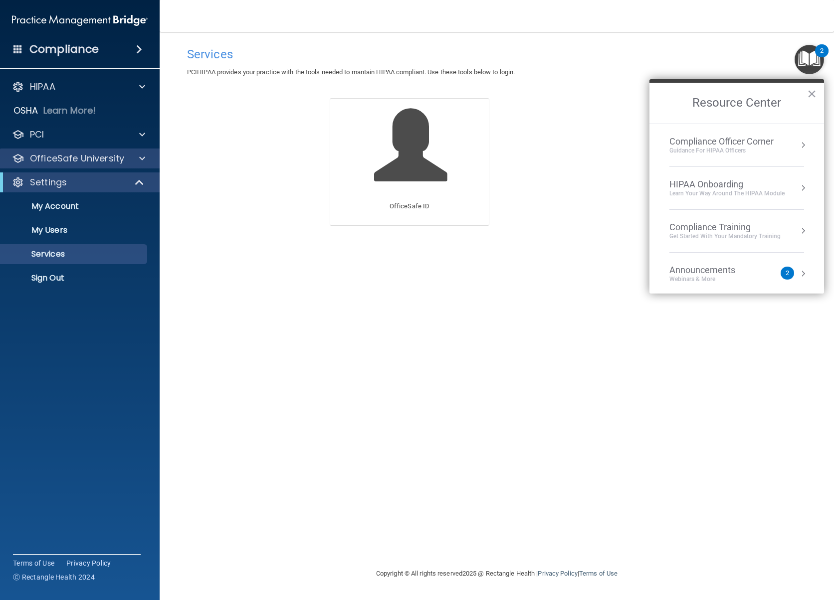
click at [55, 158] on p "OfficeSafe University" at bounding box center [77, 159] width 94 height 12
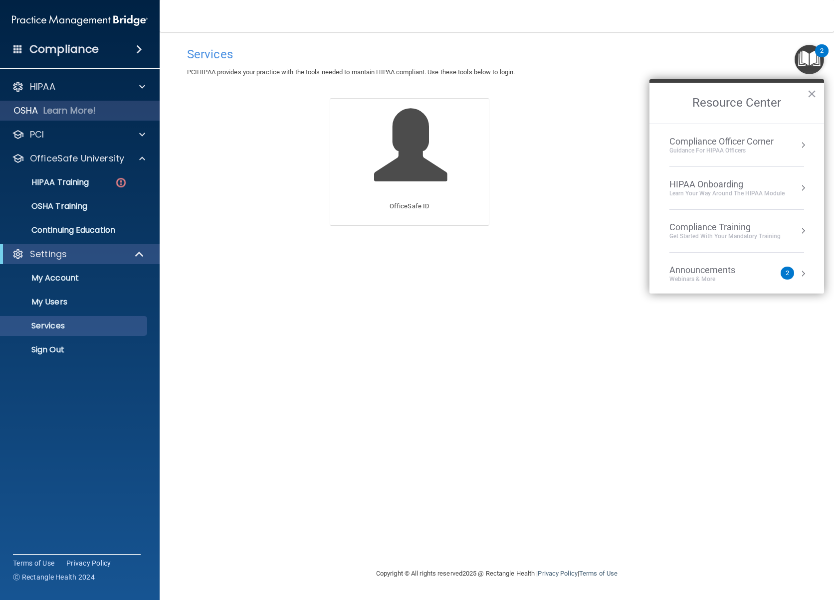
click at [51, 109] on p "Learn More!" at bounding box center [69, 111] width 53 height 12
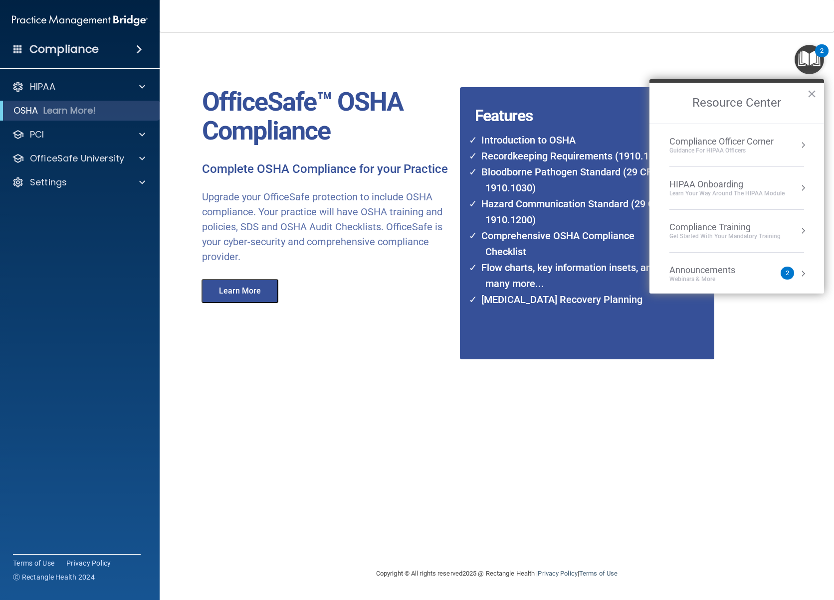
click at [600, 384] on div "OfficeSafe™ OSHA Compliance Complete OSHA Compliance for your Practice Upgrade …" at bounding box center [474, 300] width 575 height 516
click at [534, 89] on h4 "Features" at bounding box center [574, 97] width 228 height 20
click at [347, 416] on div "OfficeSafe™ OSHA Compliance Complete OSHA Compliance for your Practice Upgrade …" at bounding box center [474, 300] width 575 height 516
click at [812, 58] on img "Open Resource Center, 2 new notifications" at bounding box center [808, 59] width 29 height 29
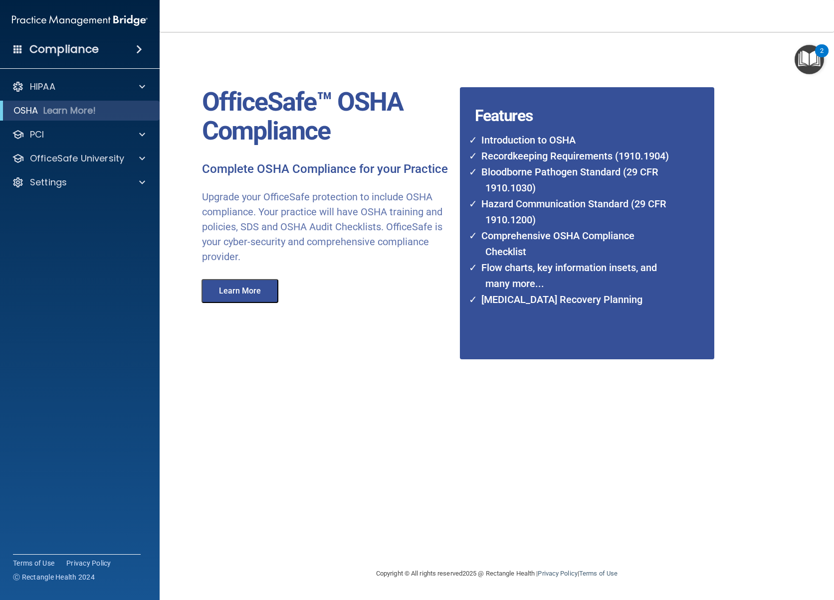
click at [231, 291] on button "Learn More" at bounding box center [239, 291] width 77 height 24
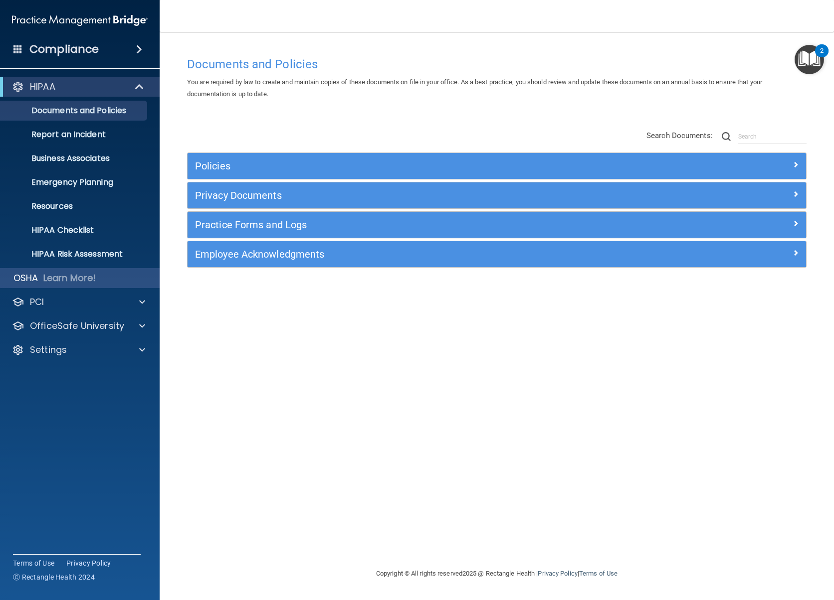
click at [77, 281] on p "Learn More!" at bounding box center [69, 278] width 53 height 12
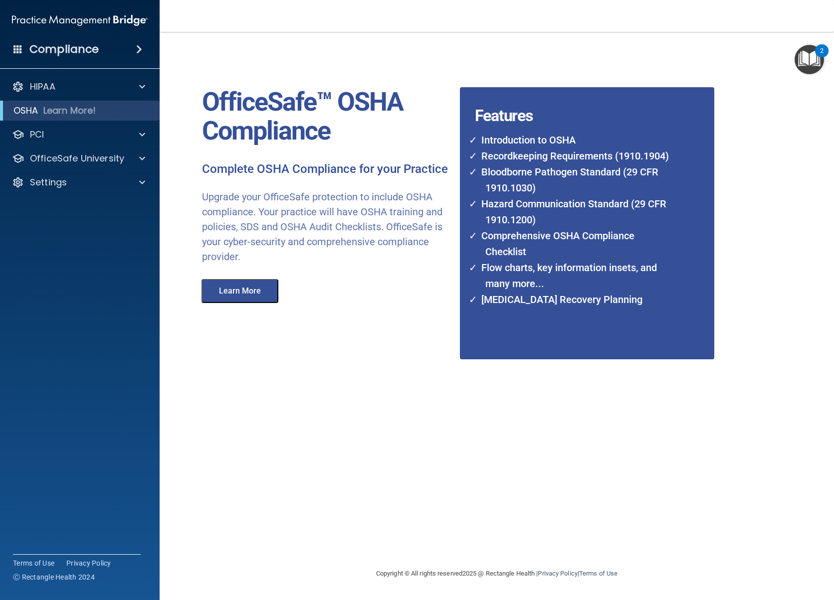
click at [501, 292] on li "[MEDICAL_DATA] Recovery Planning" at bounding box center [574, 300] width 199 height 16
click at [497, 242] on li "Comprehensive OSHA Compliance Checklist" at bounding box center [574, 244] width 199 height 32
click at [493, 196] on li "Hazard Communication Standard (29 CFR 1910.1200)" at bounding box center [574, 212] width 199 height 32
click at [491, 156] on li "Recordkeeping Requirements (1910.1904)" at bounding box center [574, 156] width 199 height 16
click at [484, 143] on li "Introduction to OSHA" at bounding box center [574, 140] width 199 height 16
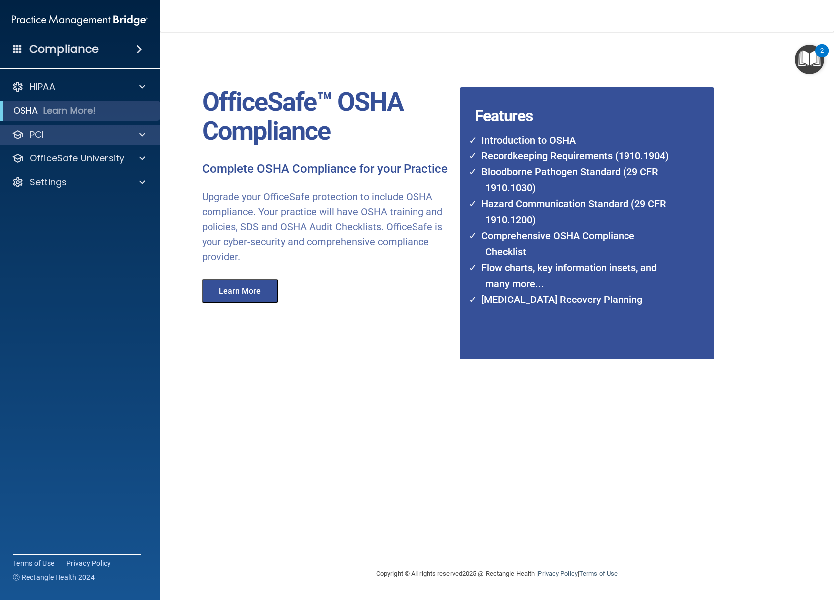
click at [72, 134] on div "PCI" at bounding box center [66, 135] width 124 height 12
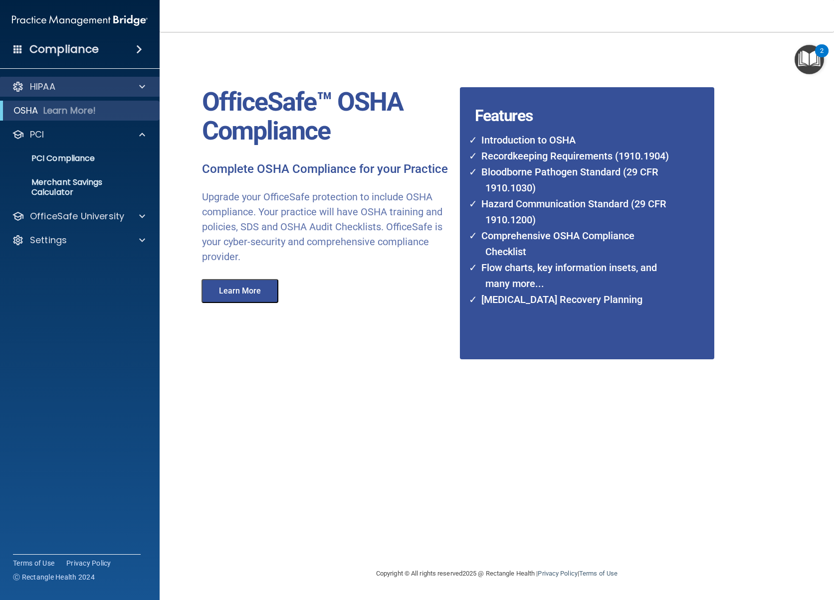
click at [63, 88] on div "HIPAA" at bounding box center [66, 87] width 124 height 12
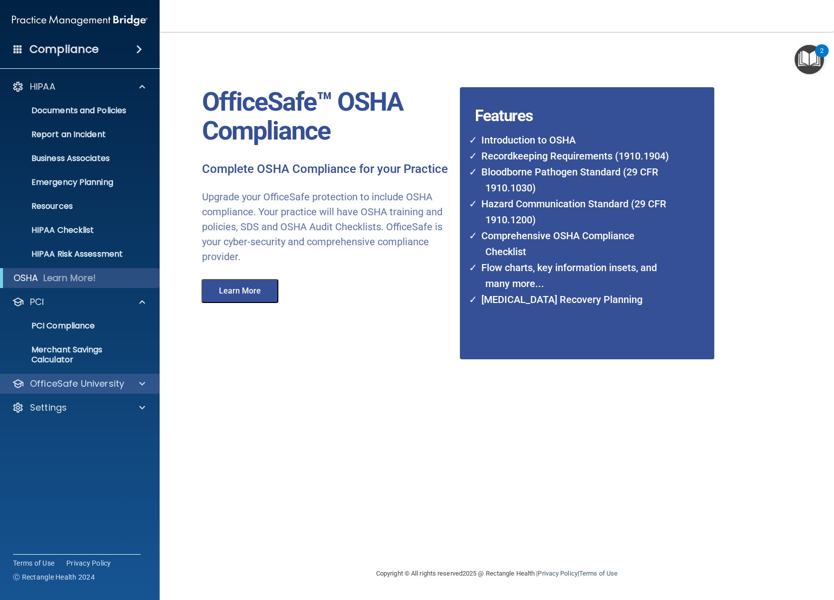
click at [63, 387] on p "OfficeSafe University" at bounding box center [77, 384] width 94 height 12
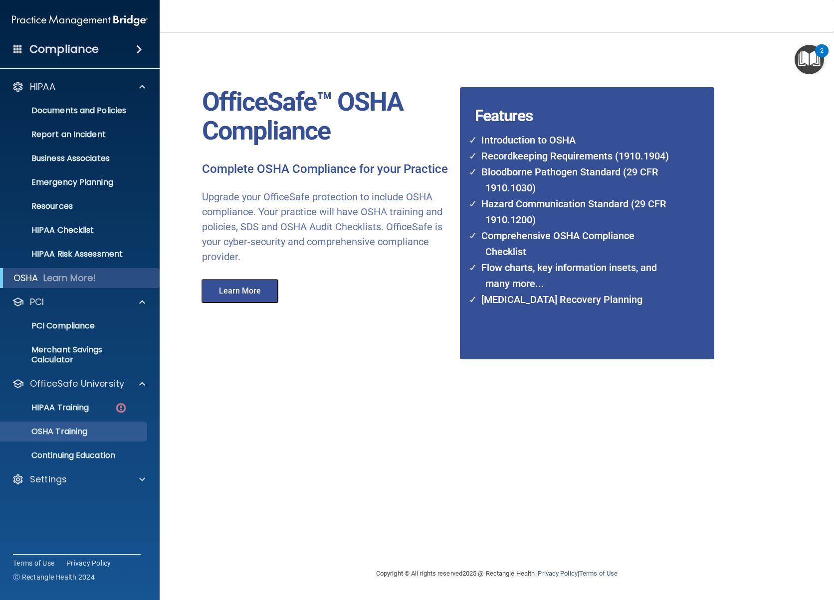
click at [60, 431] on p "OSHA Training" at bounding box center [46, 432] width 81 height 10
click at [58, 431] on p "OSHA Training" at bounding box center [46, 432] width 81 height 10
click at [429, 204] on p "Upgrade your OfficeSafe protection to include OSHA compliance. Your practice wi…" at bounding box center [327, 227] width 250 height 75
click at [813, 59] on img "Open Resource Center, 2 new notifications" at bounding box center [808, 59] width 29 height 29
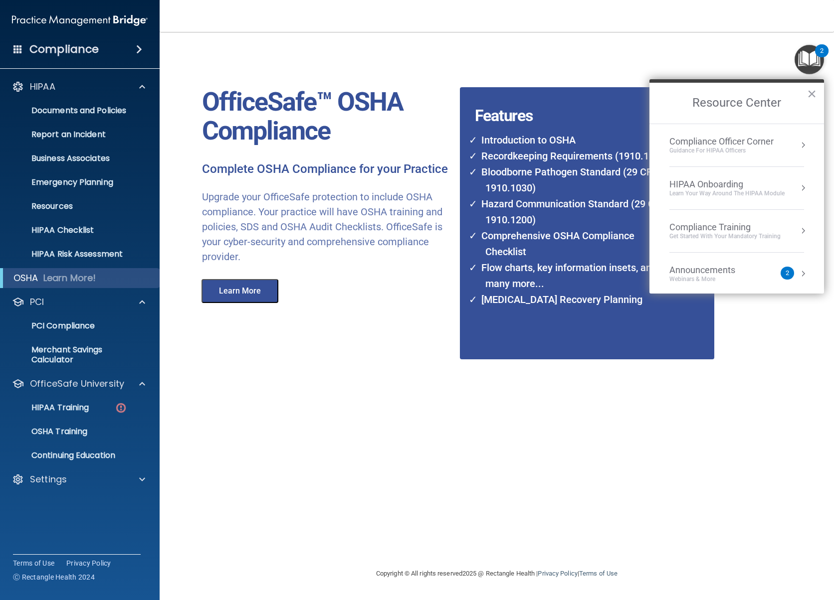
click at [768, 237] on div "Get Started with your mandatory training" at bounding box center [724, 236] width 111 height 8
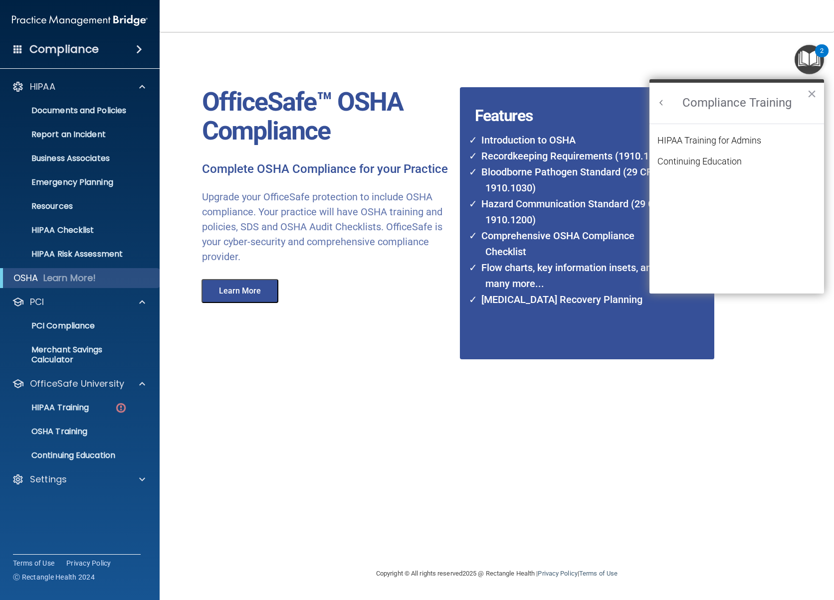
click at [659, 101] on button "Back to Resource Center Home" at bounding box center [661, 103] width 10 height 10
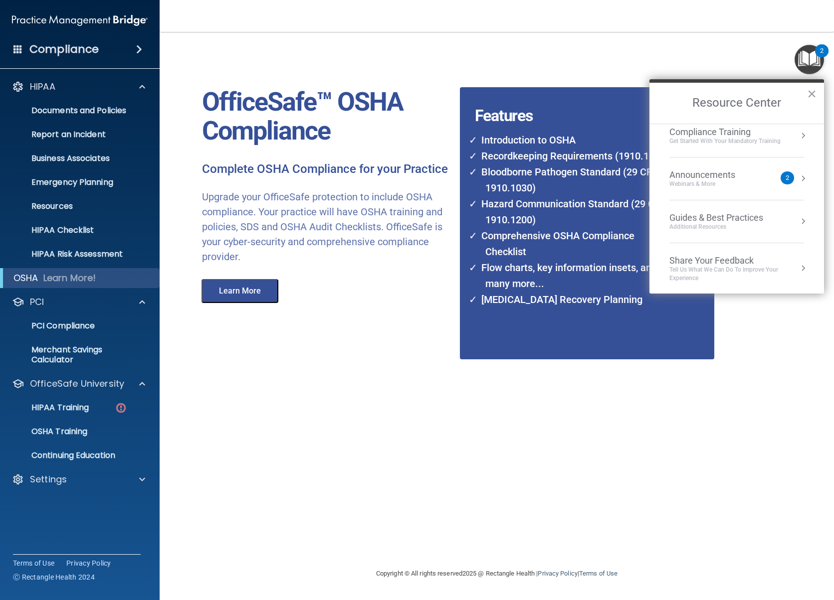
scroll to position [95, 0]
click at [328, 362] on div "OfficeSafe™ OSHA Compliance Complete OSHA Compliance for your Practice Upgrade …" at bounding box center [474, 300] width 575 height 516
